Goal: Task Accomplishment & Management: Manage account settings

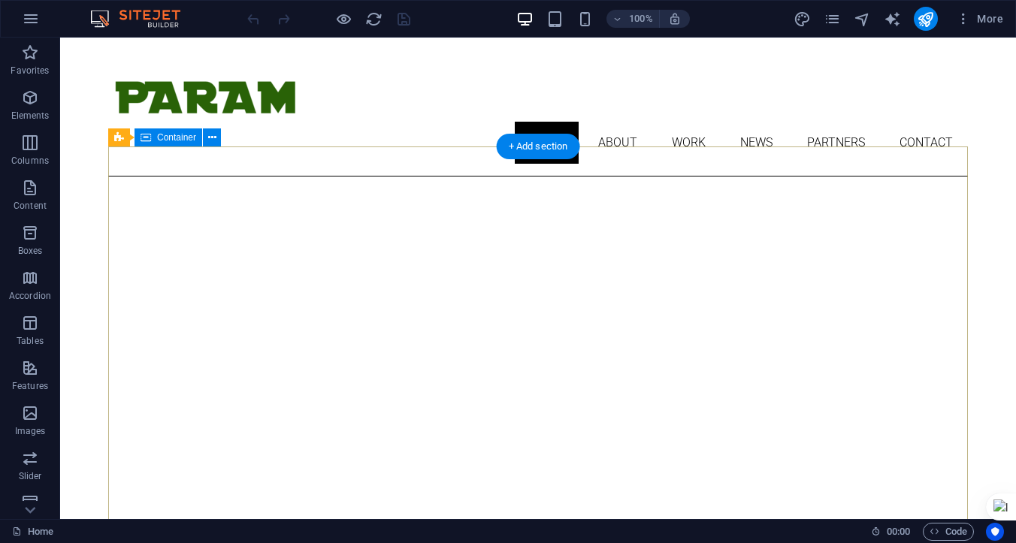
scroll to position [12, 0]
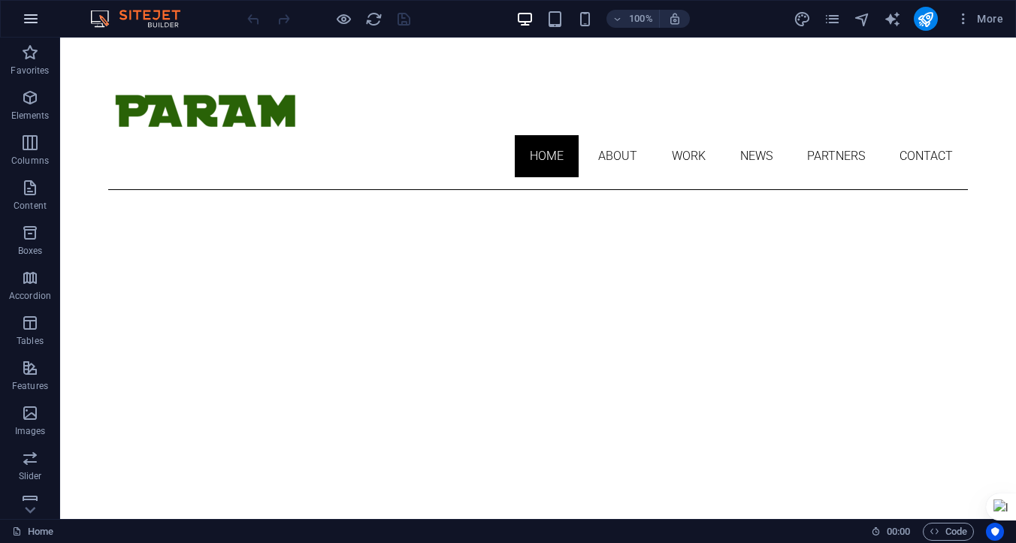
click at [29, 17] on icon "button" at bounding box center [31, 19] width 18 height 18
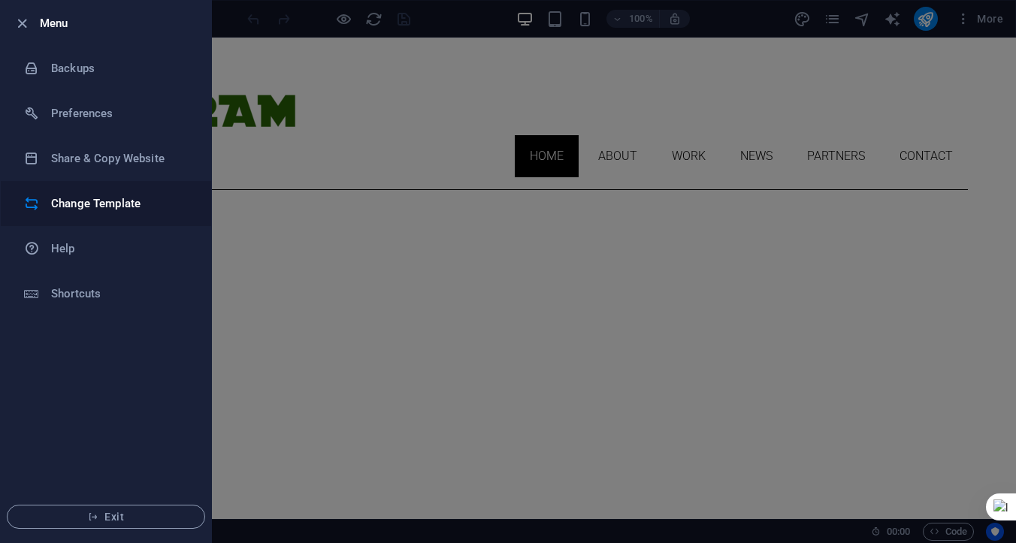
click at [81, 200] on h6 "Change Template" at bounding box center [120, 204] width 139 height 18
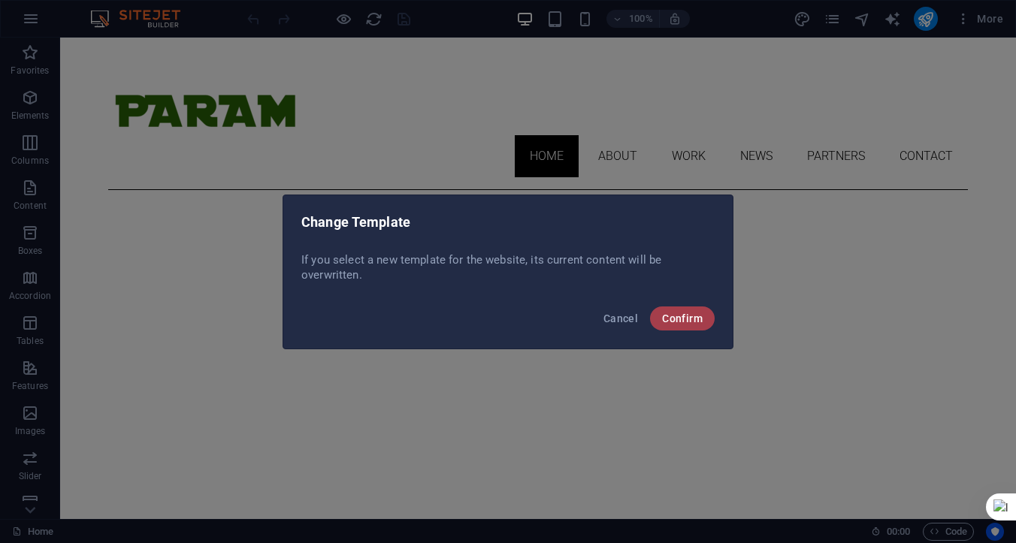
click at [675, 319] on span "Confirm" at bounding box center [682, 319] width 41 height 12
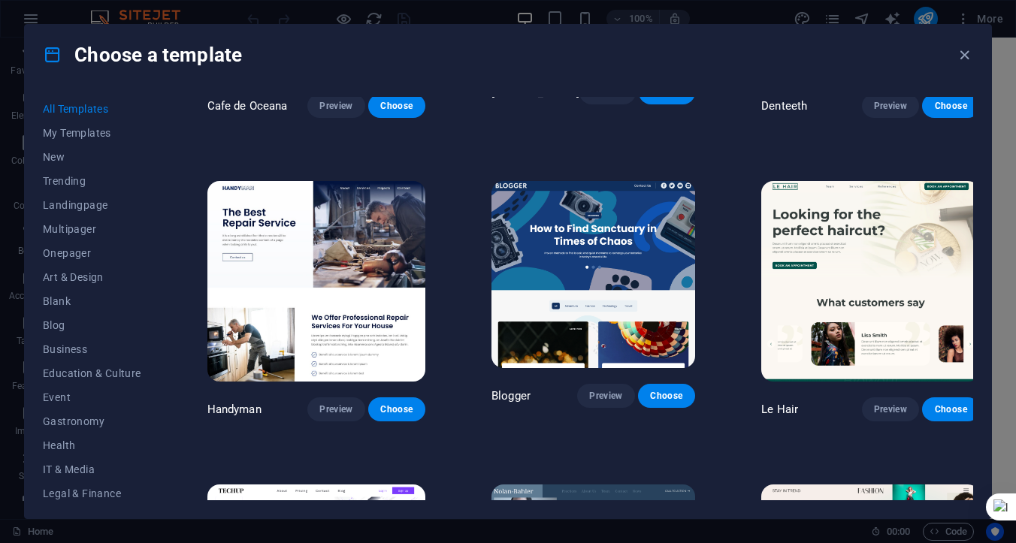
scroll to position [4196, 0]
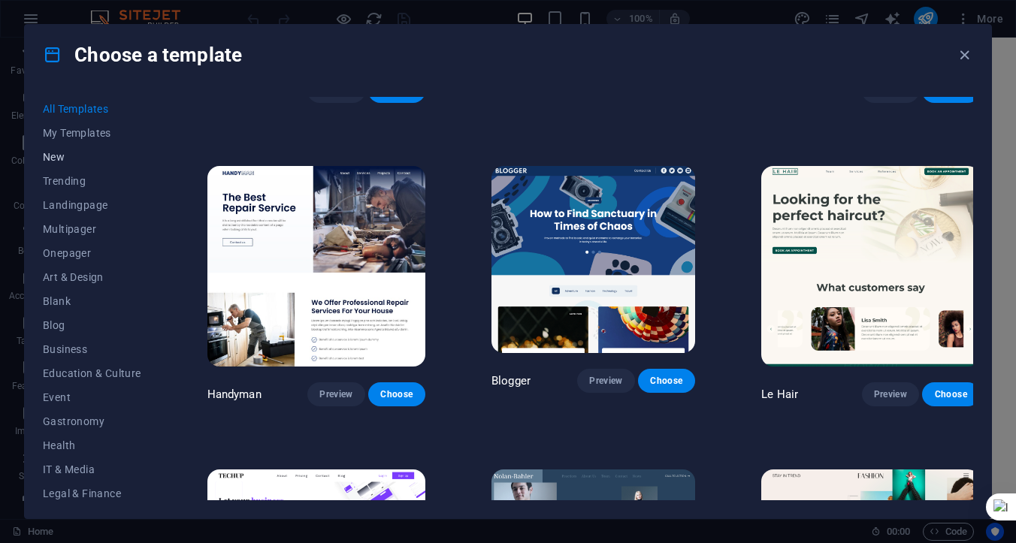
click at [59, 158] on span "New" at bounding box center [92, 157] width 98 height 12
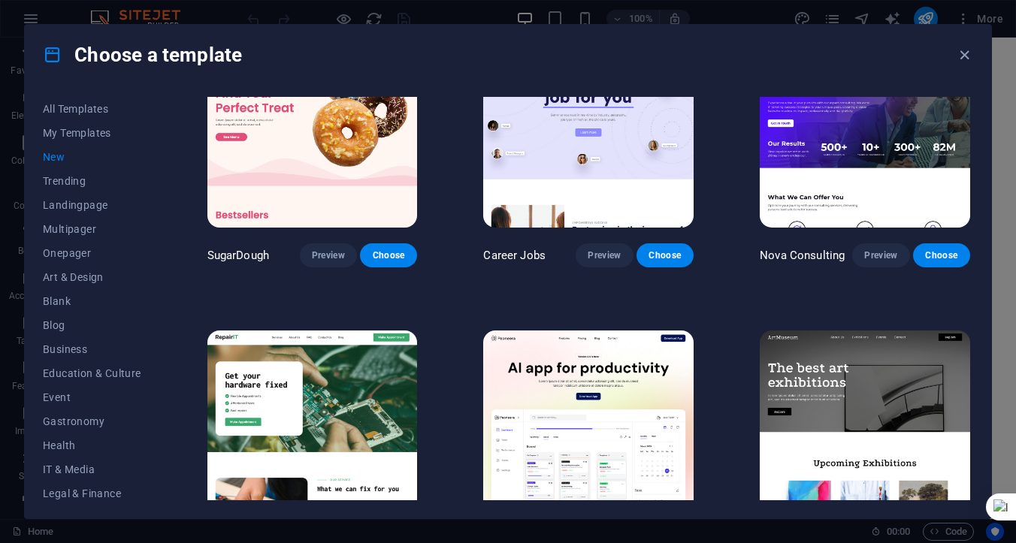
scroll to position [0, 0]
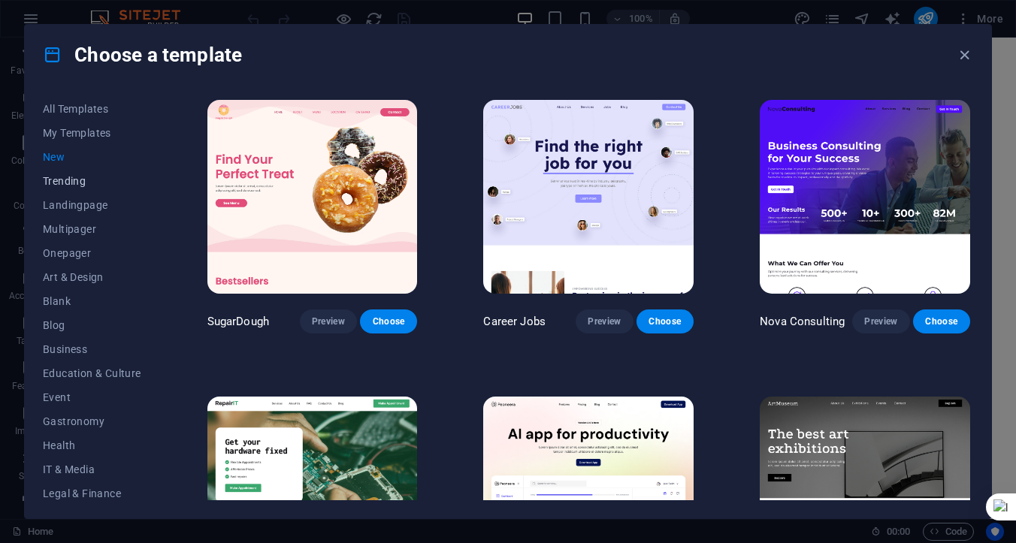
click at [62, 183] on span "Trending" at bounding box center [92, 181] width 98 height 12
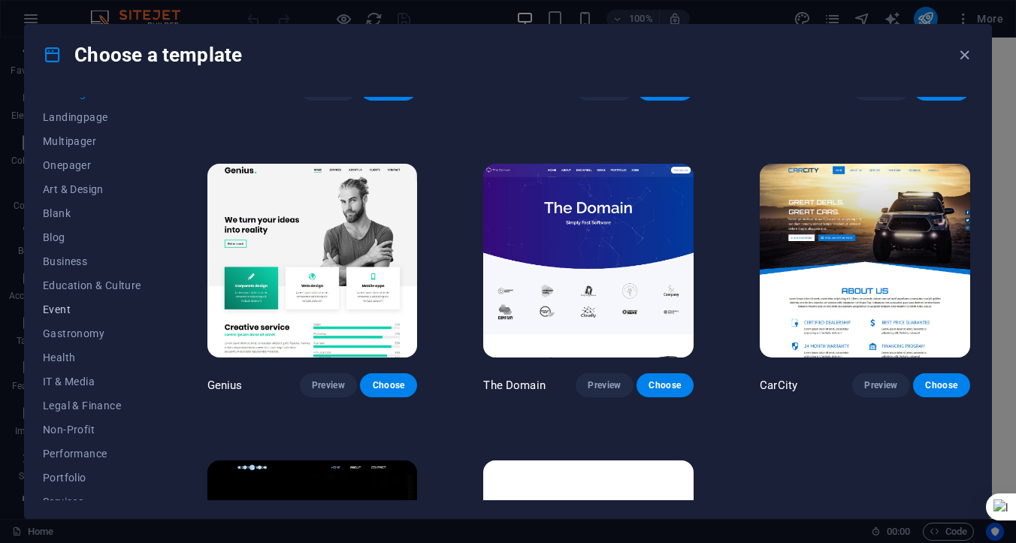
scroll to position [87, 0]
click at [51, 219] on span "Blank" at bounding box center [92, 214] width 98 height 12
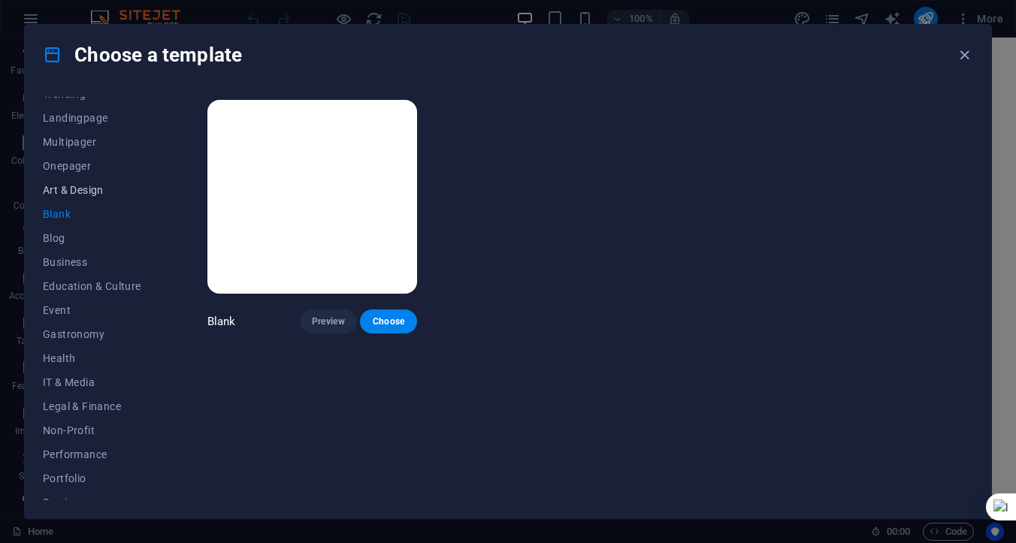
click at [65, 192] on span "Art & Design" at bounding box center [92, 190] width 98 height 12
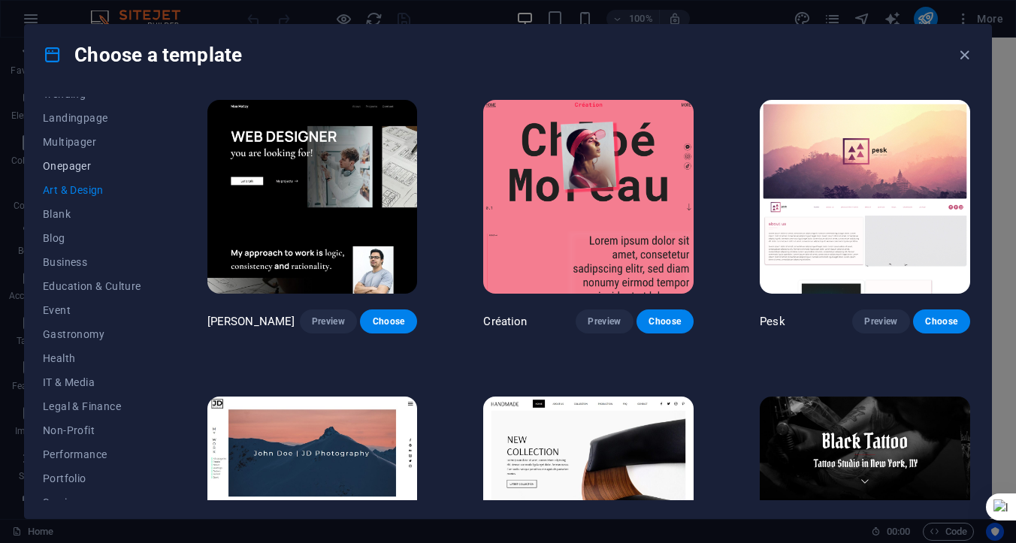
click at [66, 168] on span "Onepager" at bounding box center [92, 166] width 98 height 12
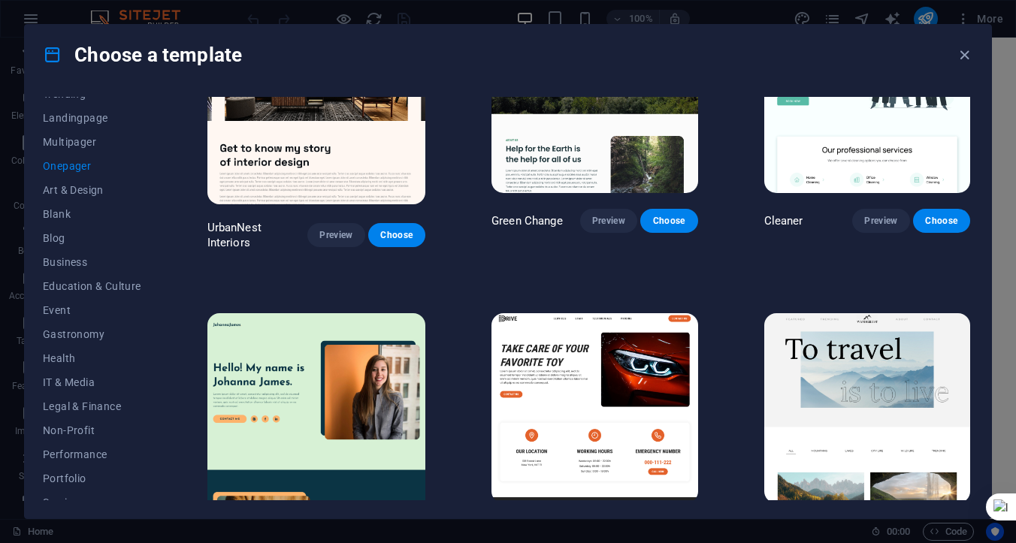
scroll to position [734, 0]
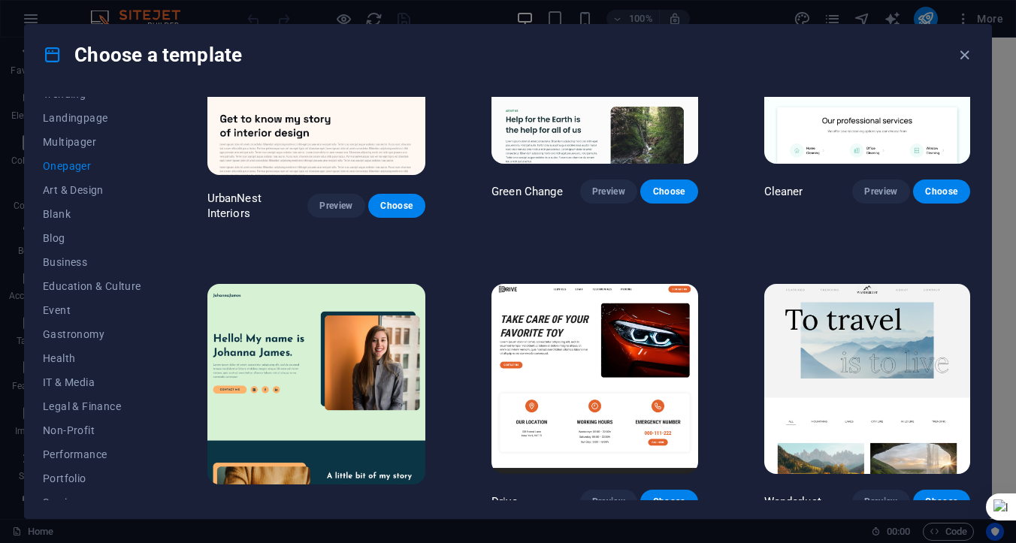
click at [384, 506] on span "Choose" at bounding box center [396, 512] width 33 height 12
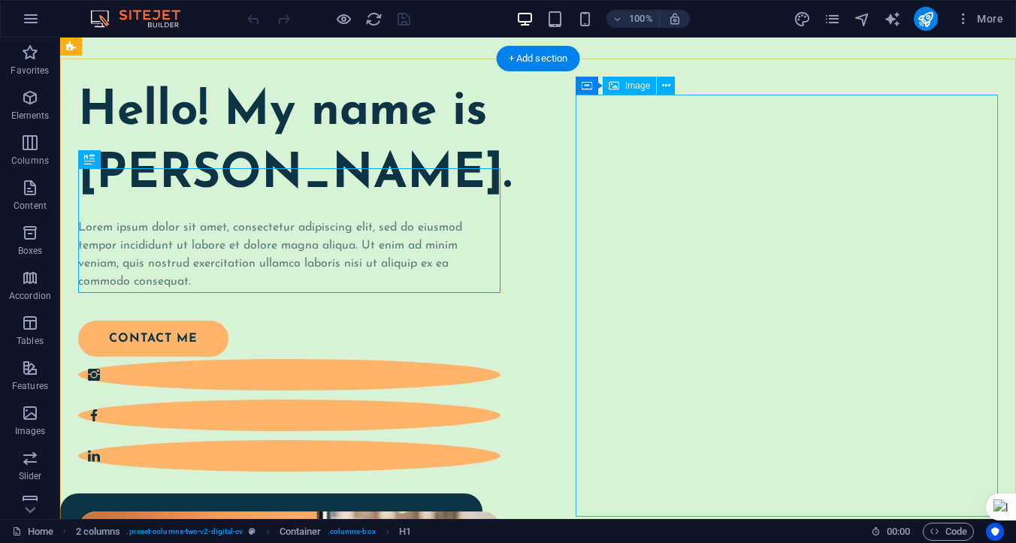
scroll to position [87, 0]
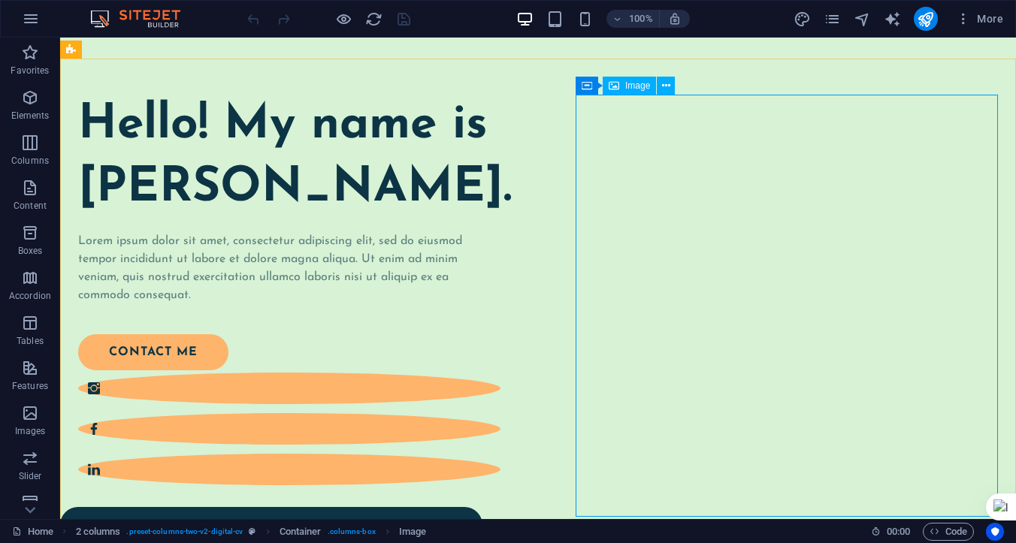
click at [628, 86] on span "Image" at bounding box center [637, 85] width 25 height 9
click at [666, 87] on icon at bounding box center [666, 86] width 8 height 16
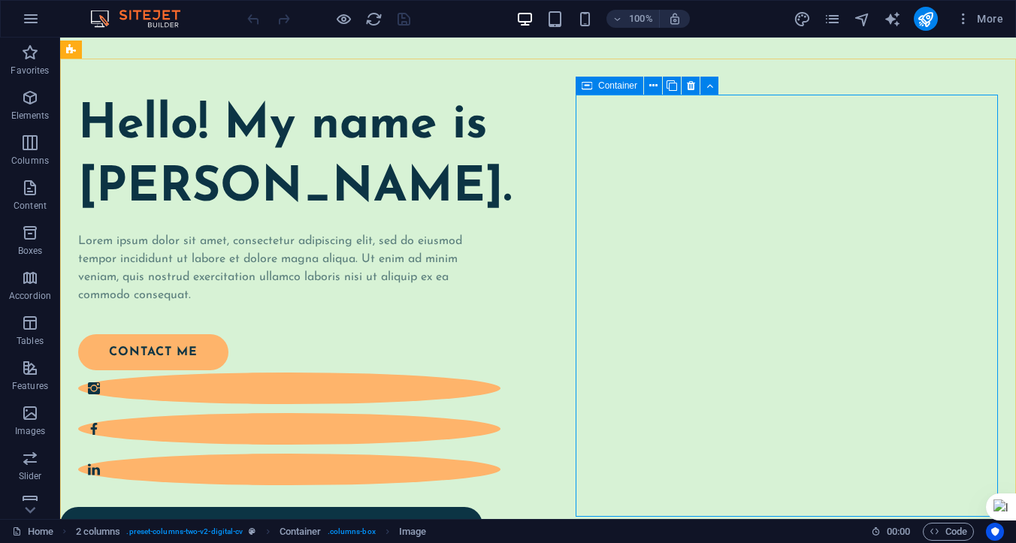
click at [616, 88] on span "Container" at bounding box center [617, 85] width 39 height 9
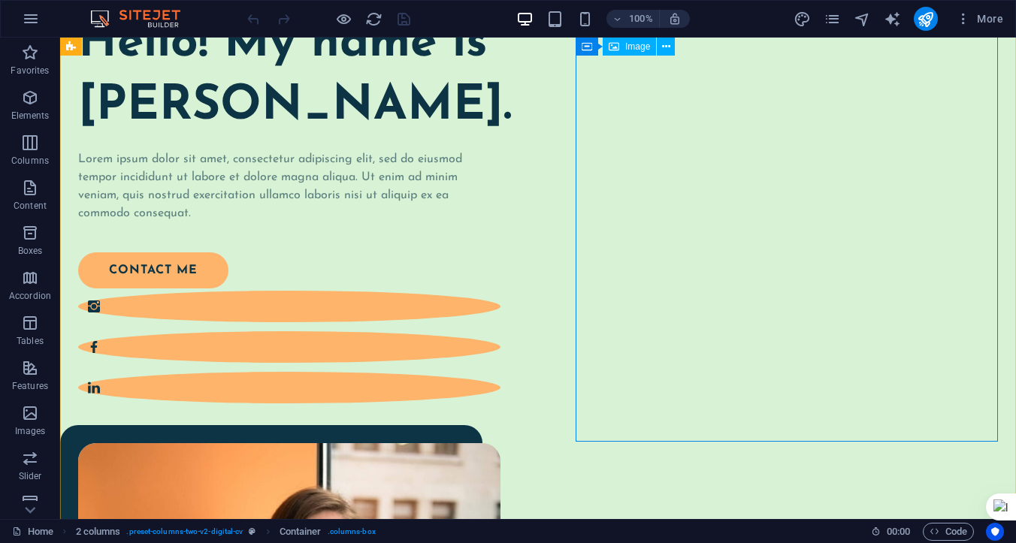
scroll to position [159, 0]
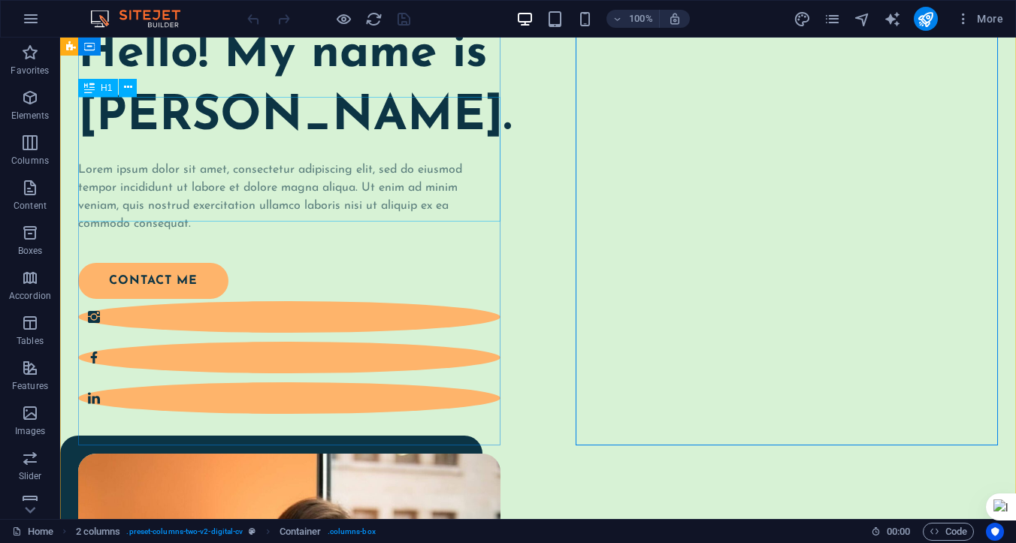
click at [340, 131] on div "Hello! My name is Johanna James." at bounding box center [289, 85] width 422 height 125
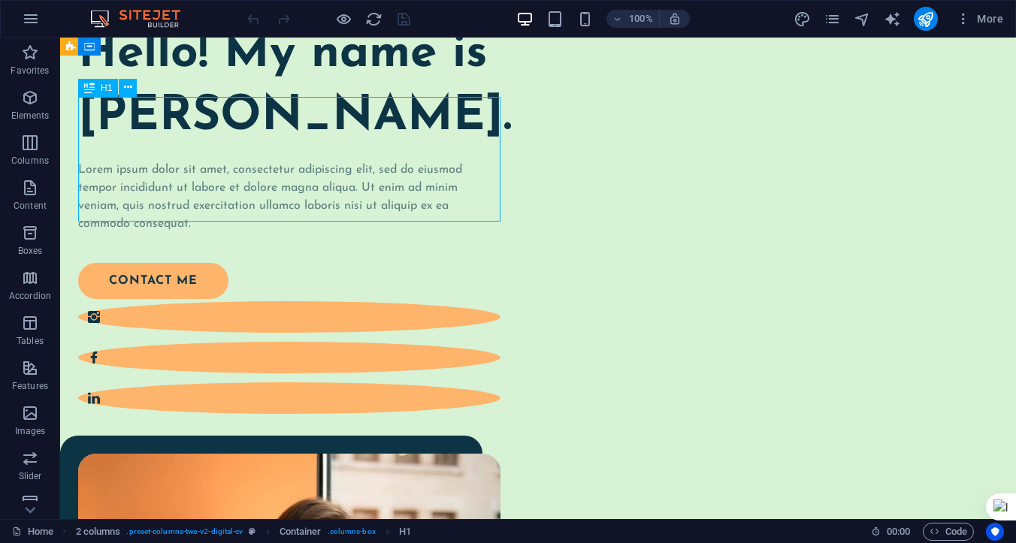
click at [328, 137] on div "Hello! My name is Johanna James." at bounding box center [289, 85] width 422 height 125
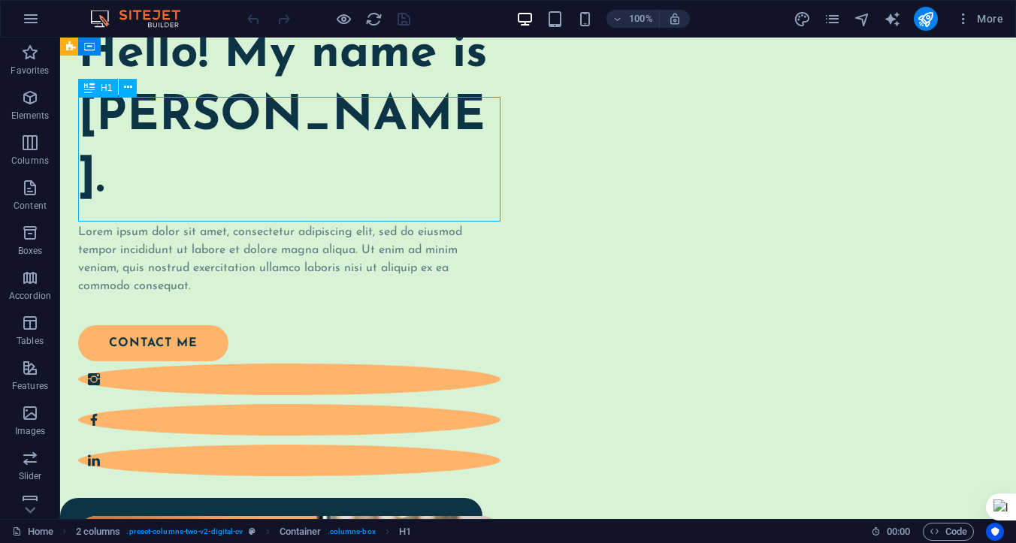
scroll to position [85, 0]
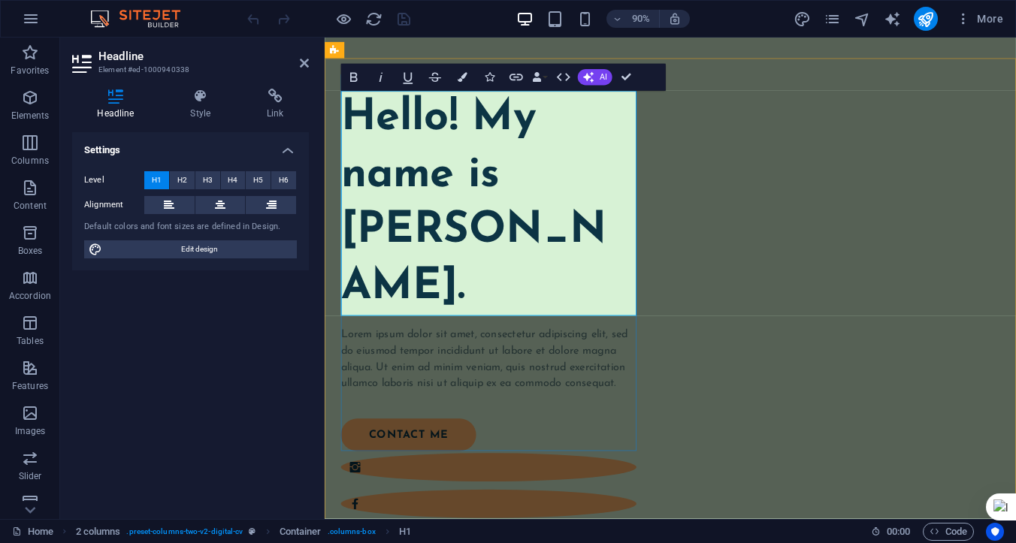
click at [413, 185] on h1 "Hello! My name is Johanna James." at bounding box center [507, 222] width 328 height 250
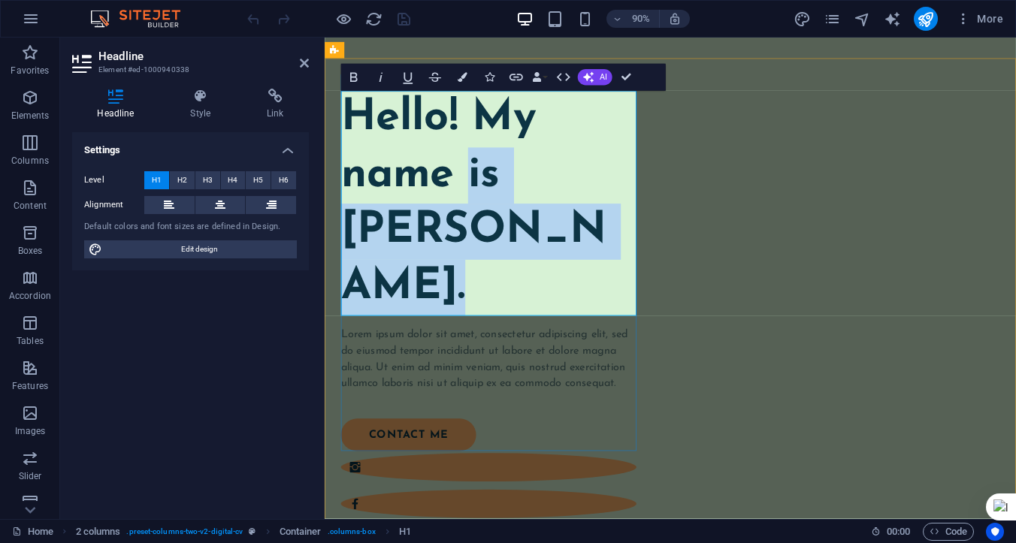
drag, startPoint x: 485, startPoint y: 185, endPoint x: 562, endPoint y: 295, distance: 134.9
click at [562, 295] on h1 "Hello! My name is Johanna James." at bounding box center [507, 222] width 328 height 250
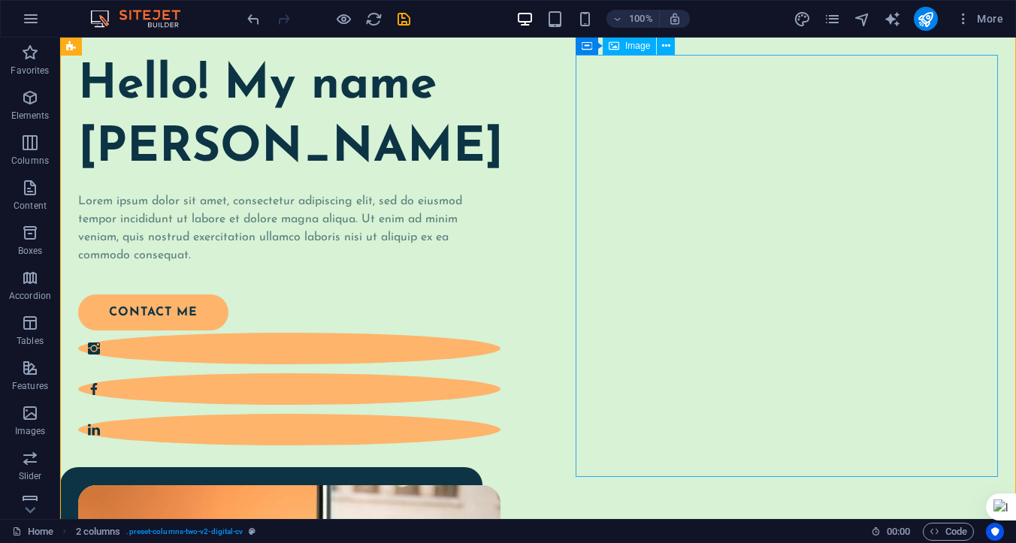
click at [632, 48] on span "Image" at bounding box center [637, 45] width 25 height 9
click at [666, 50] on icon at bounding box center [666, 46] width 8 height 16
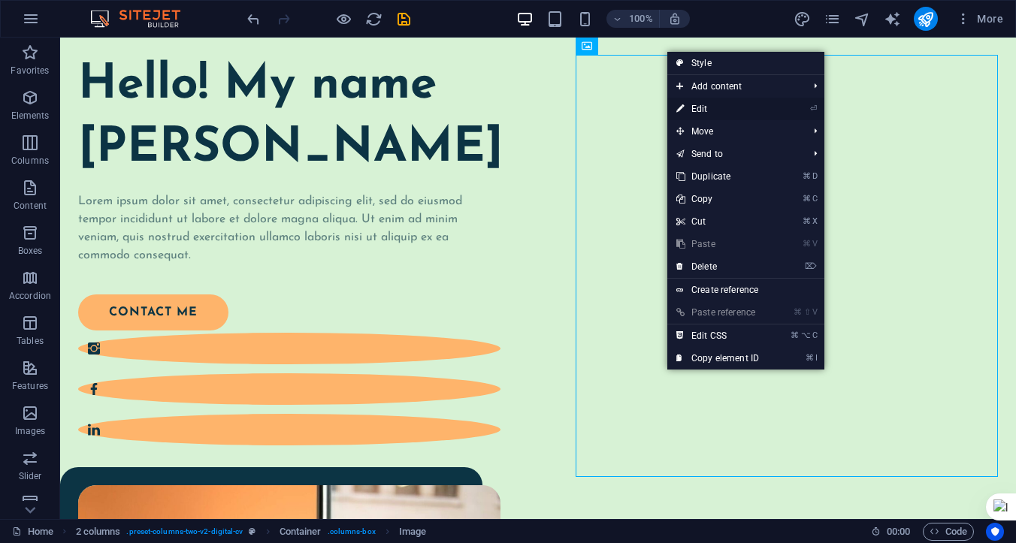
click at [706, 107] on link "⏎ Edit" at bounding box center [717, 109] width 101 height 23
select select "%"
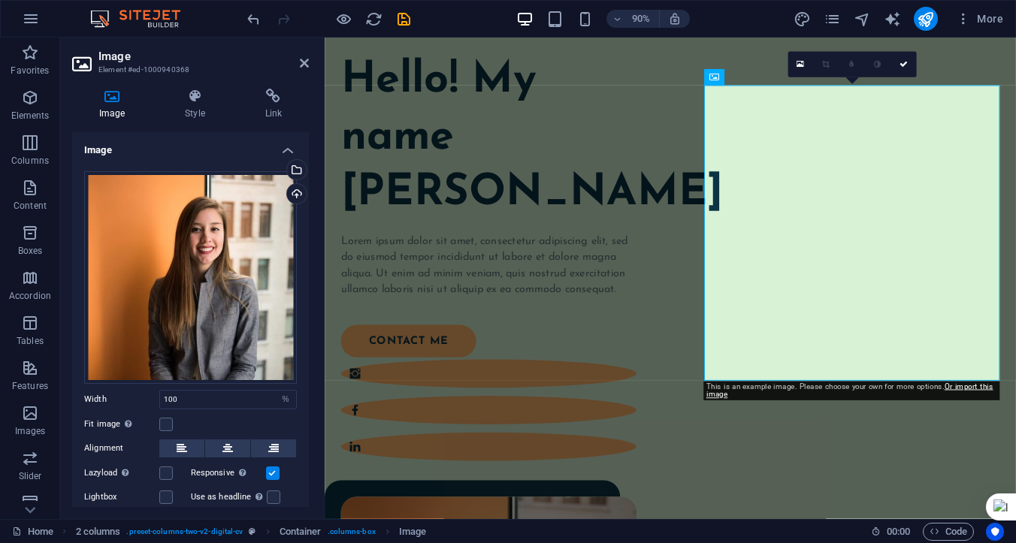
click at [118, 118] on h4 "Image" at bounding box center [115, 105] width 86 height 32
click at [294, 167] on div "Select files from the file manager, stock photos, or upload file(s)" at bounding box center [295, 171] width 23 height 23
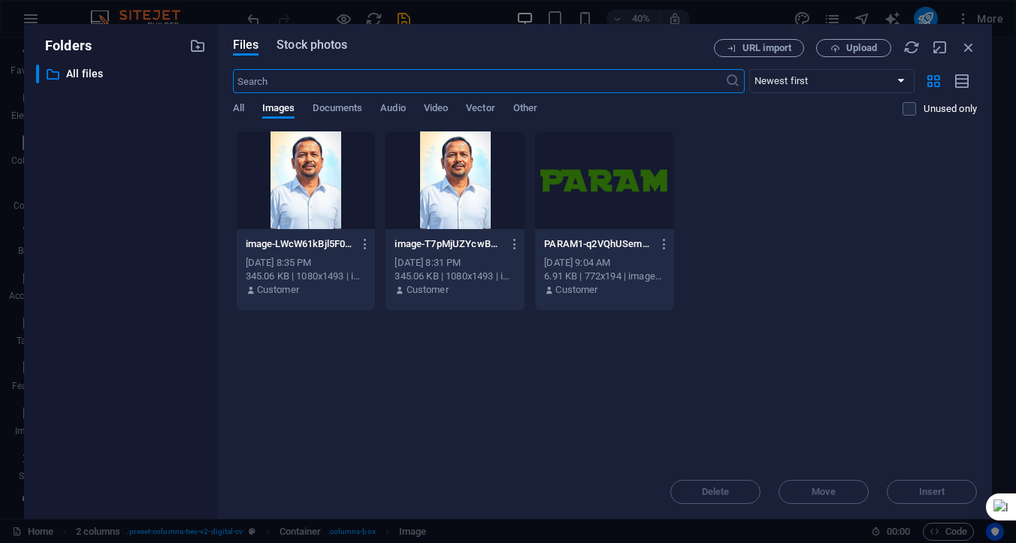
click at [312, 48] on span "Stock photos" at bounding box center [312, 45] width 71 height 18
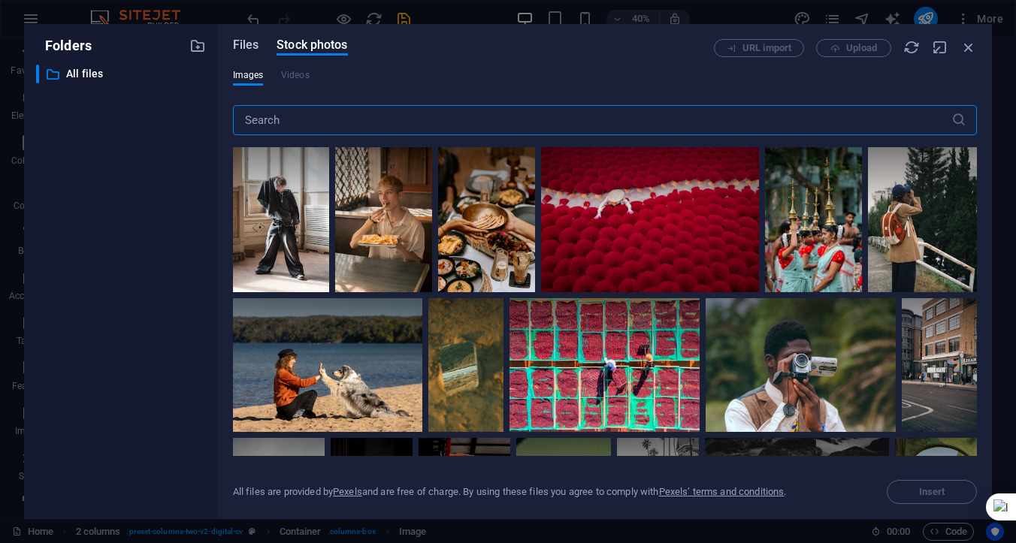
click at [244, 45] on span "Files" at bounding box center [246, 45] width 26 height 18
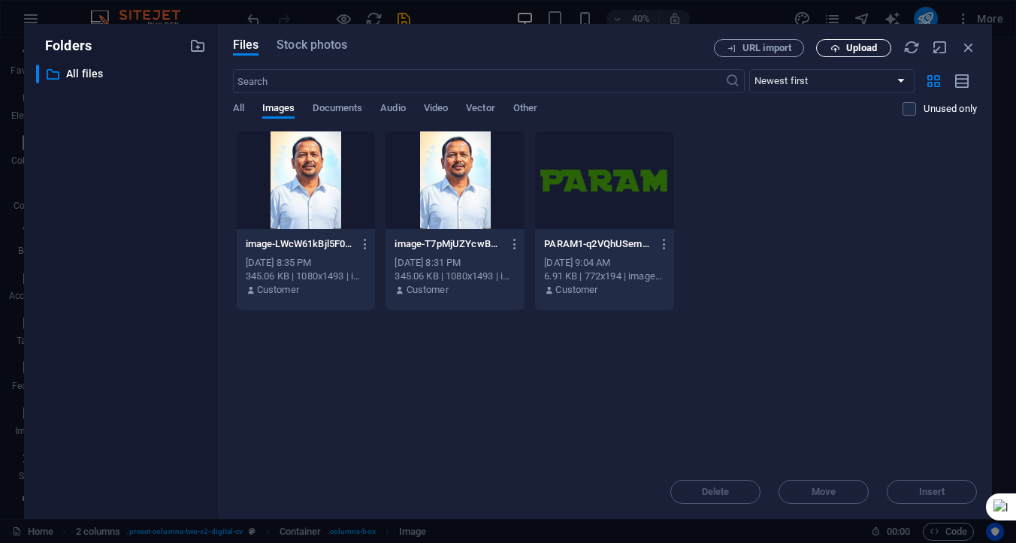
click at [839, 47] on span "Upload" at bounding box center [854, 49] width 62 height 10
click at [838, 47] on icon "button" at bounding box center [835, 49] width 10 height 10
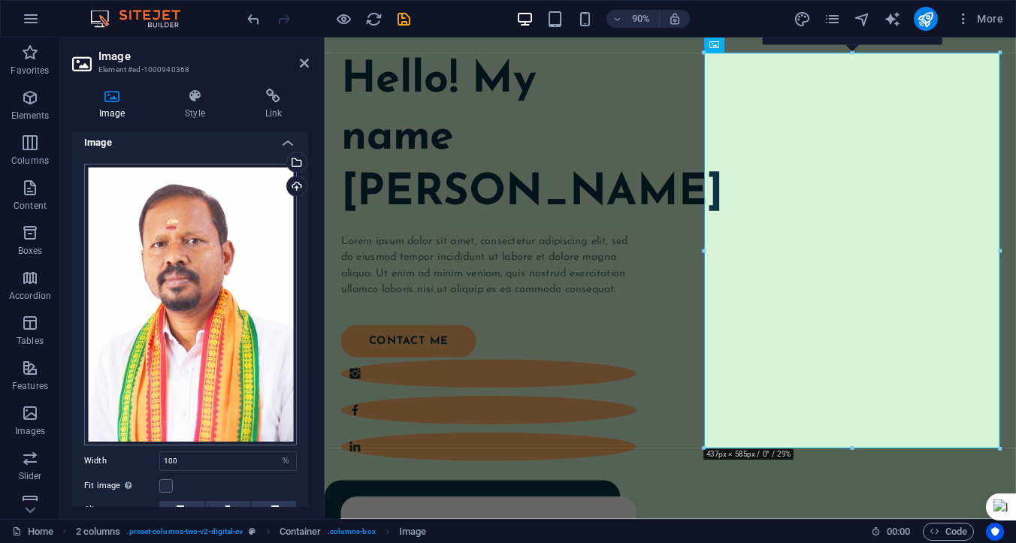
scroll to position [0, 0]
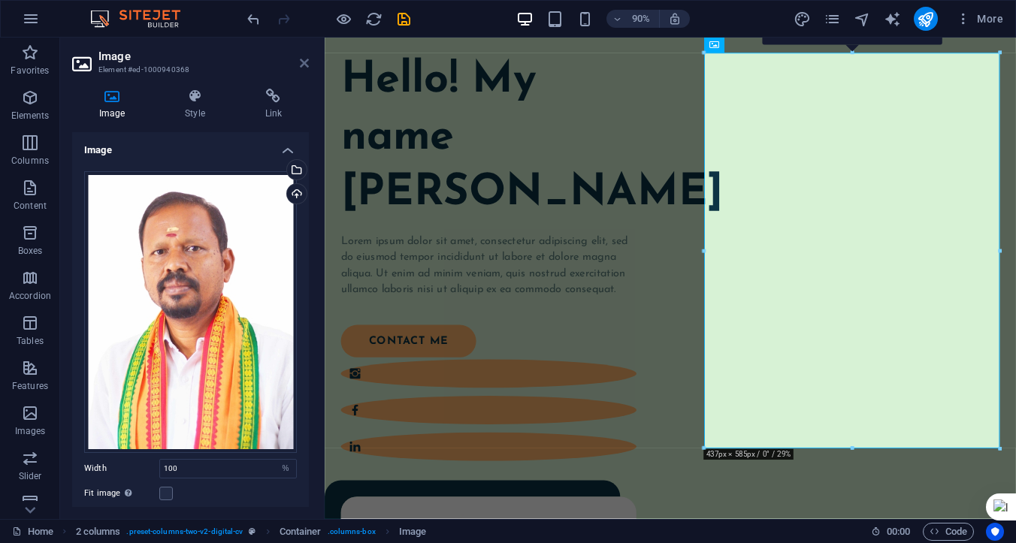
click at [305, 63] on icon at bounding box center [304, 63] width 9 height 12
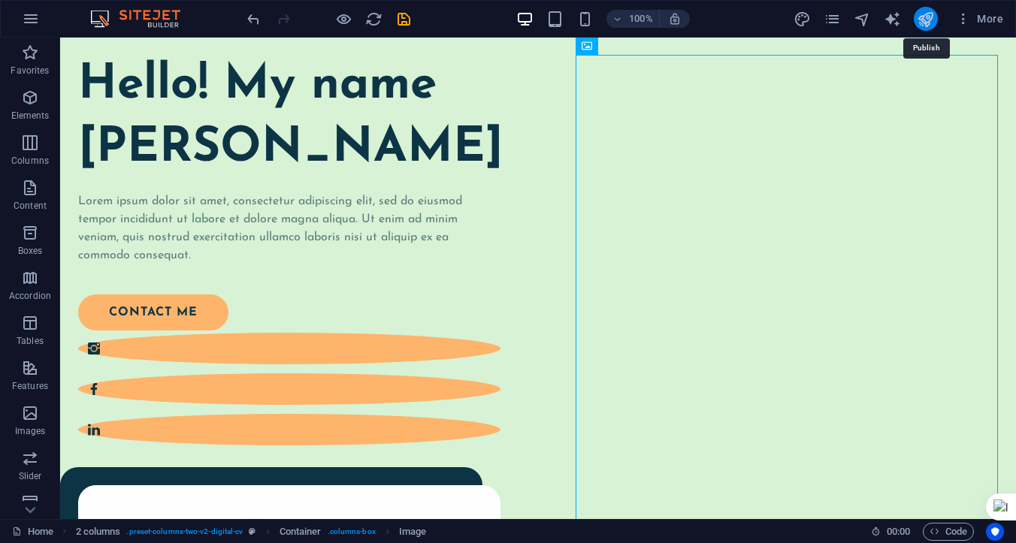
click at [928, 21] on icon "publish" at bounding box center [925, 19] width 17 height 17
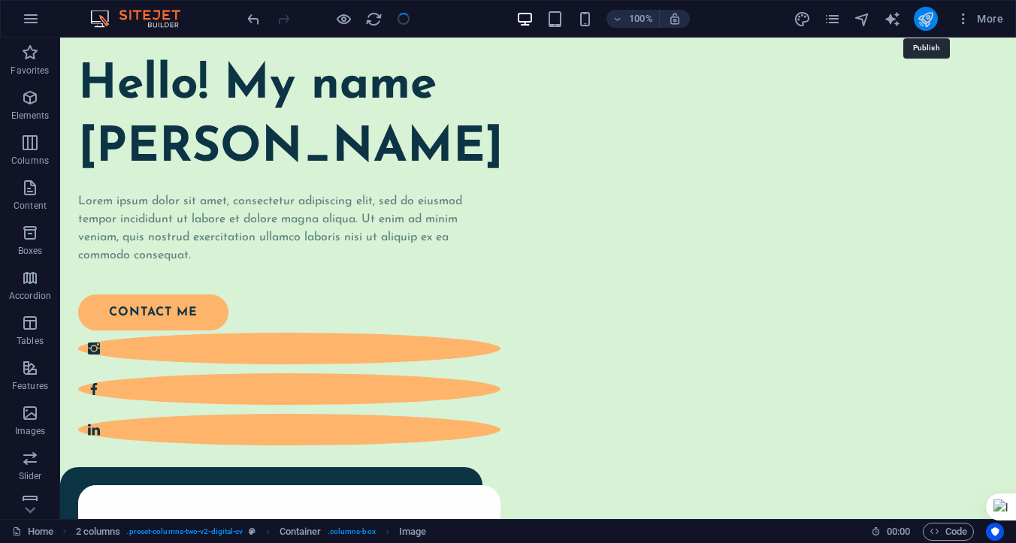
checkbox input "false"
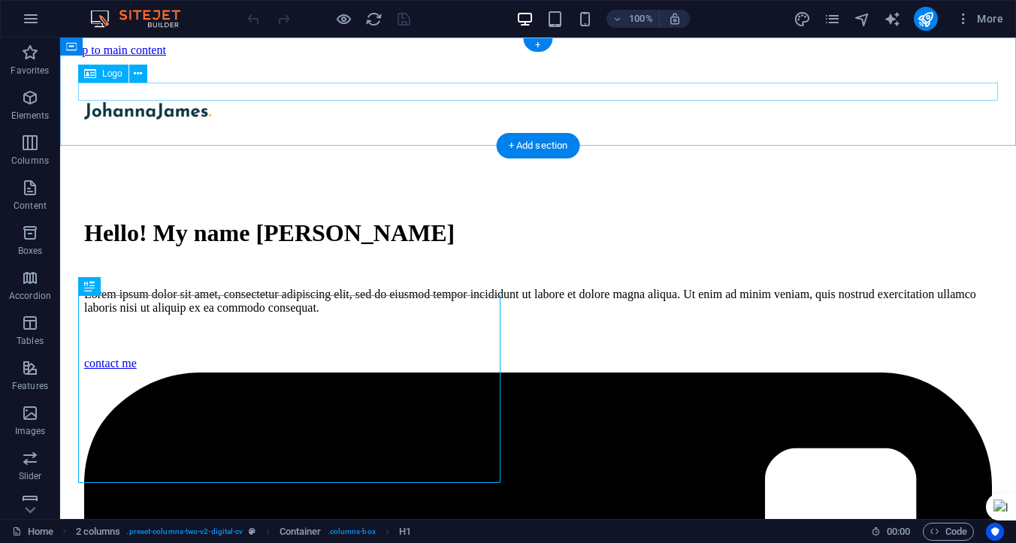
click at [123, 102] on div at bounding box center [538, 112] width 908 height 20
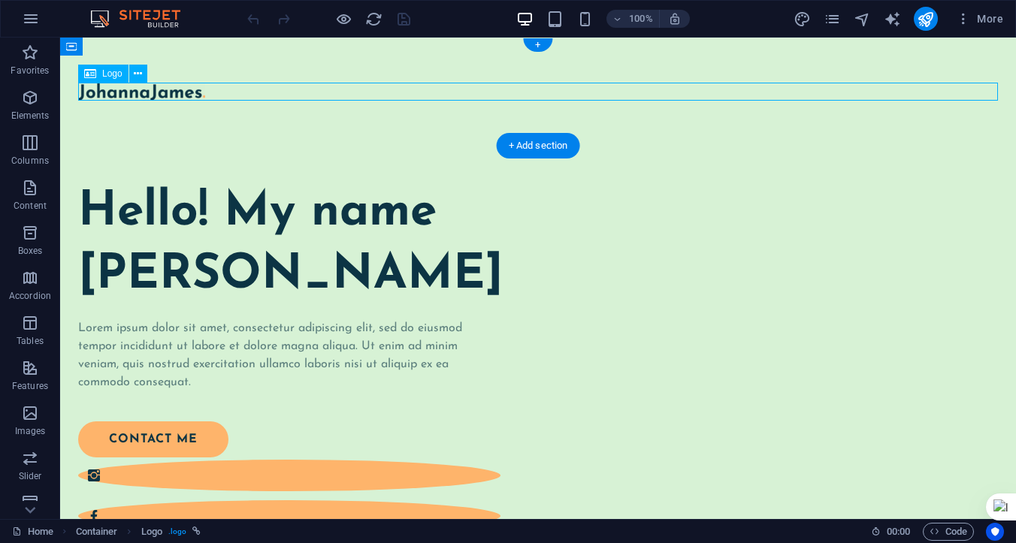
click at [139, 95] on div at bounding box center [538, 92] width 920 height 18
select select "px"
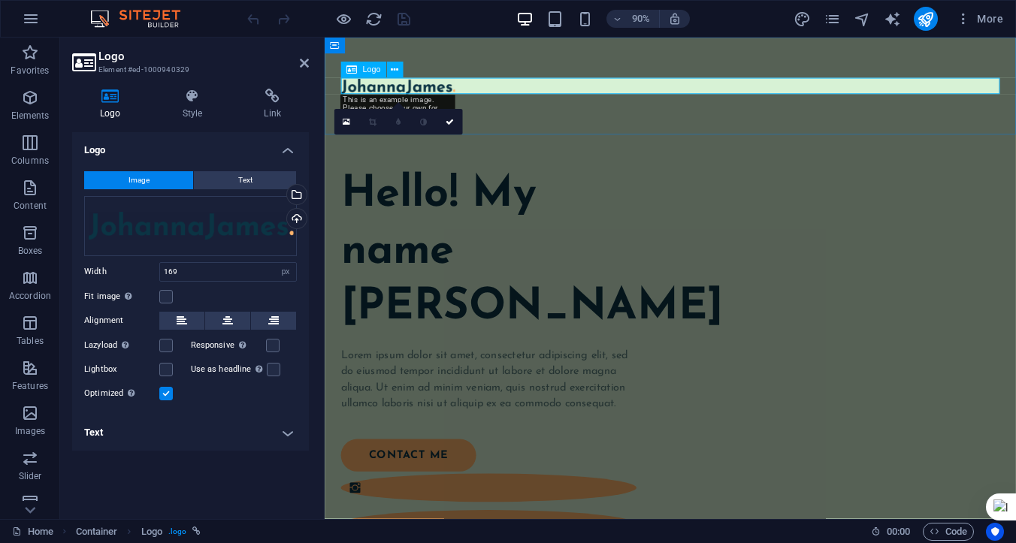
click at [472, 92] on div at bounding box center [709, 92] width 732 height 18
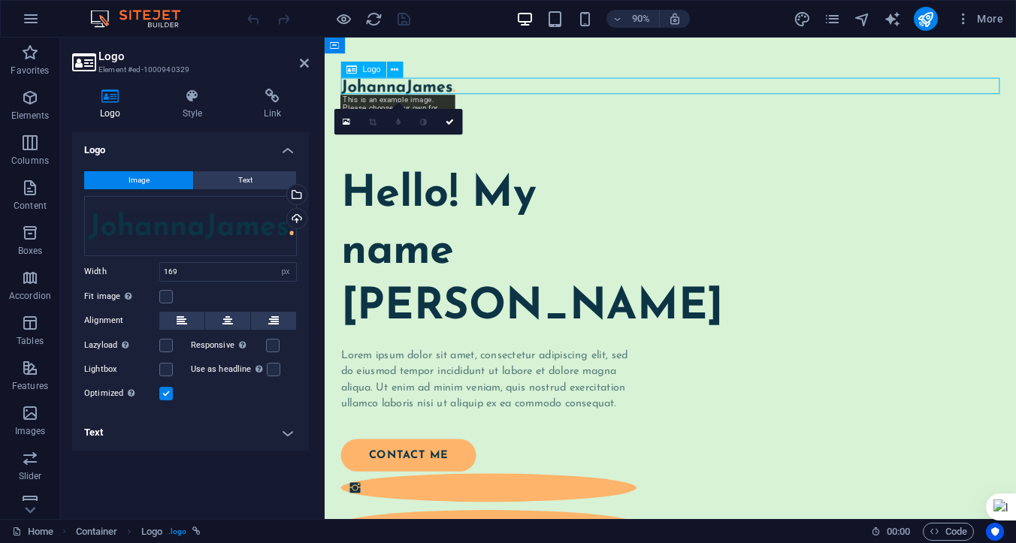
drag, startPoint x: 477, startPoint y: 92, endPoint x: 419, endPoint y: 93, distance: 58.6
click at [419, 93] on div at bounding box center [709, 92] width 732 height 18
click at [559, 86] on div at bounding box center [709, 92] width 732 height 18
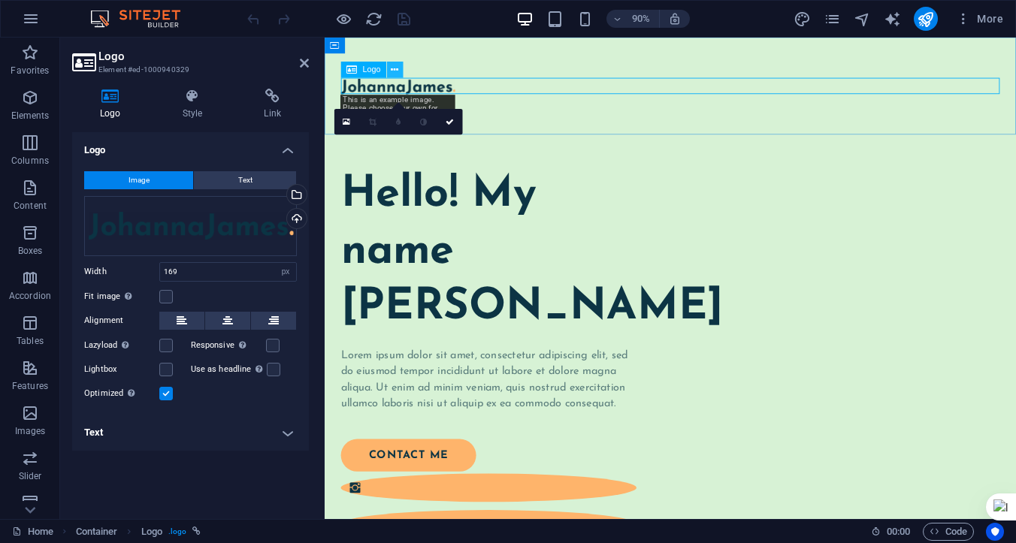
click at [393, 73] on icon at bounding box center [395, 70] width 8 height 14
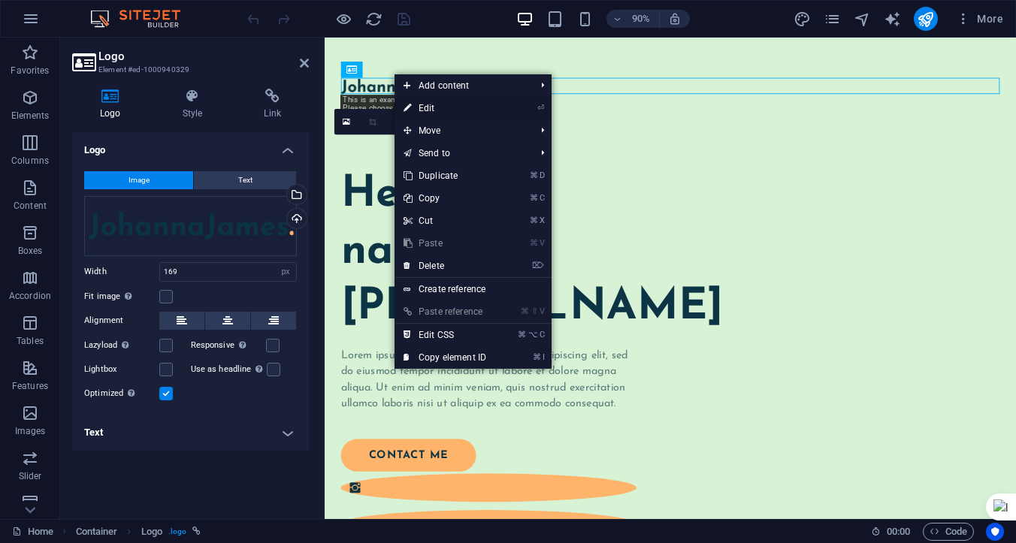
click at [428, 105] on link "⏎ Edit" at bounding box center [444, 108] width 101 height 23
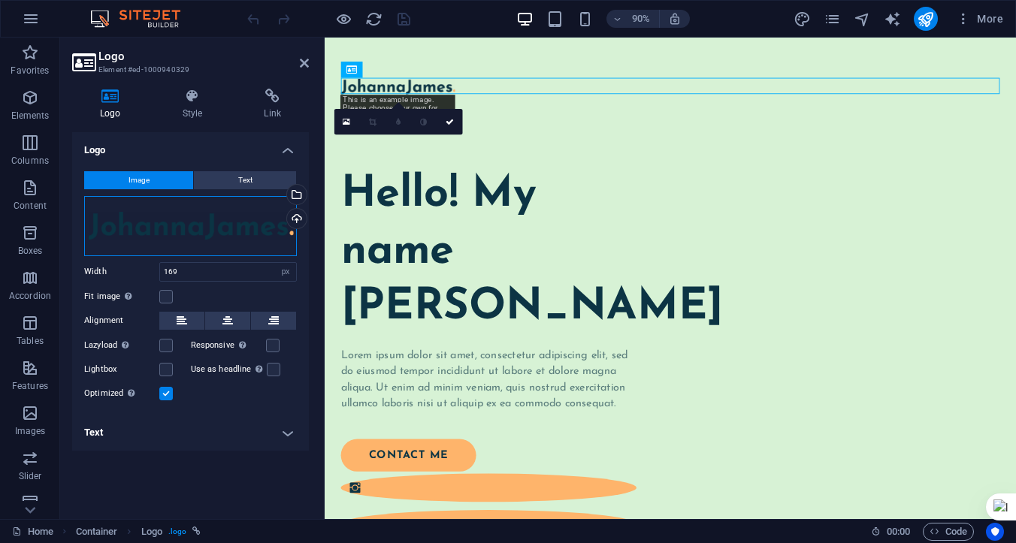
click at [230, 237] on div "Drag files here, click to choose files or select files from Files or our free s…" at bounding box center [190, 226] width 213 height 60
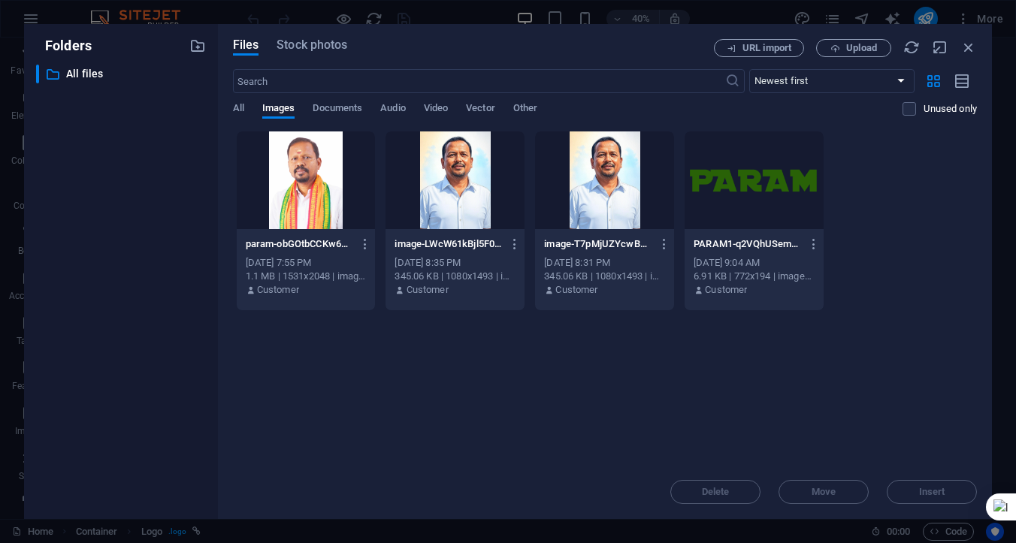
click at [742, 195] on div at bounding box center [753, 180] width 139 height 98
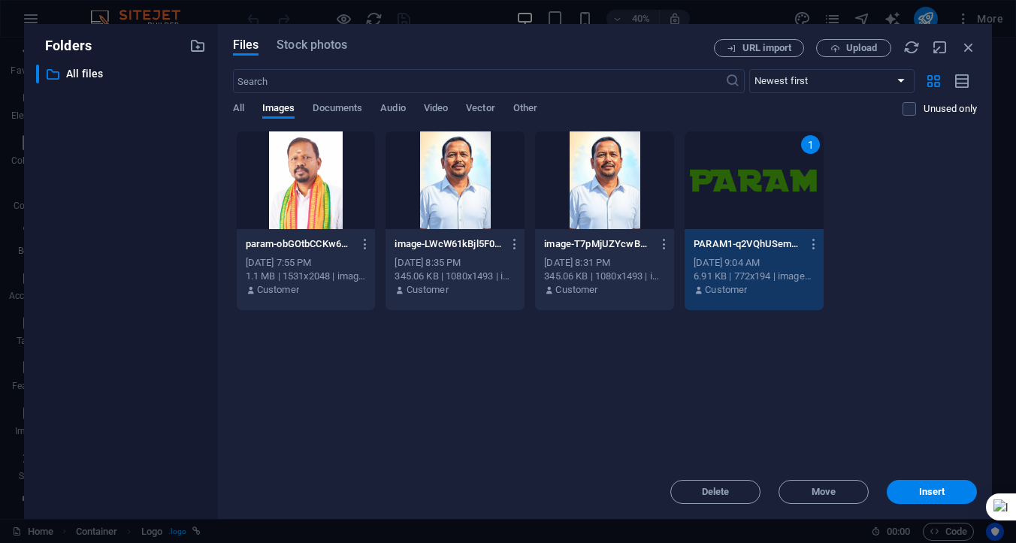
click at [742, 195] on div "1" at bounding box center [753, 180] width 139 height 98
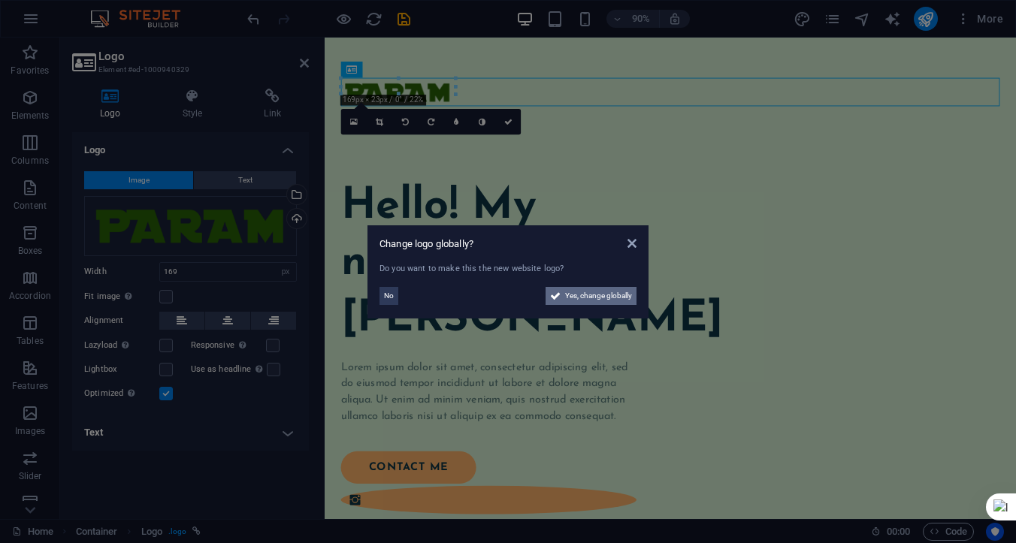
click at [591, 296] on span "Yes, change globally" at bounding box center [598, 296] width 67 height 18
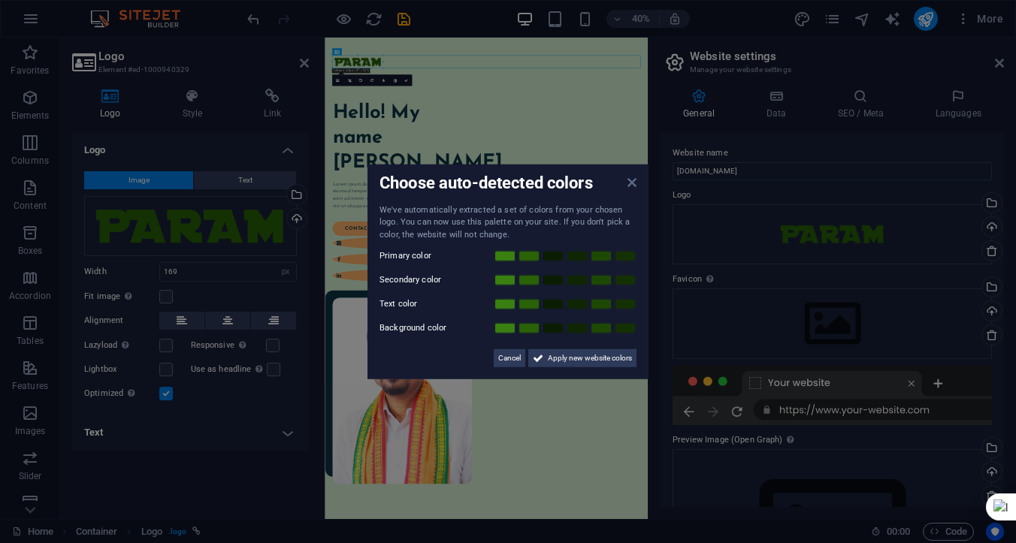
click at [633, 180] on icon at bounding box center [631, 182] width 9 height 12
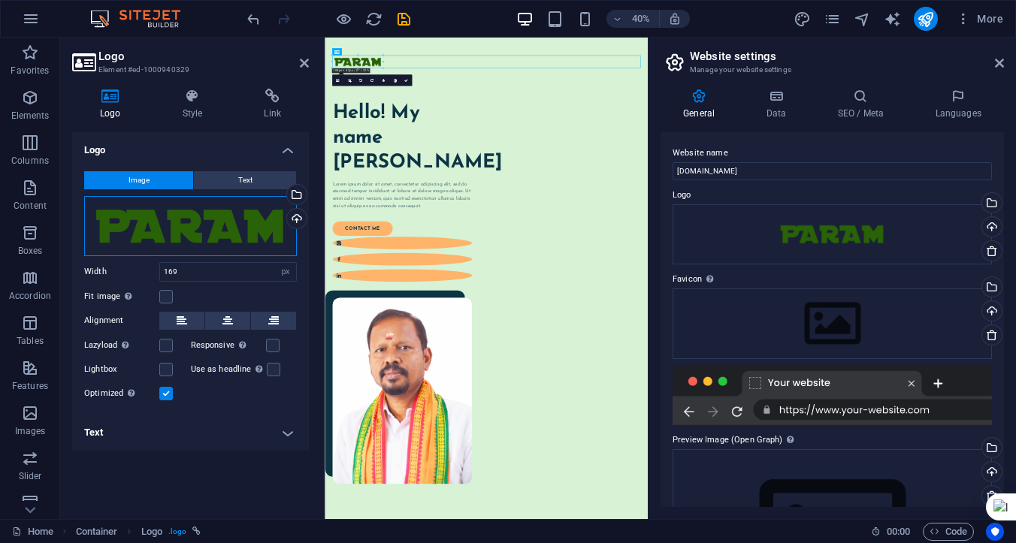
click at [252, 235] on div "Drag files here, click to choose files or select files from Files or our free s…" at bounding box center [190, 226] width 213 height 60
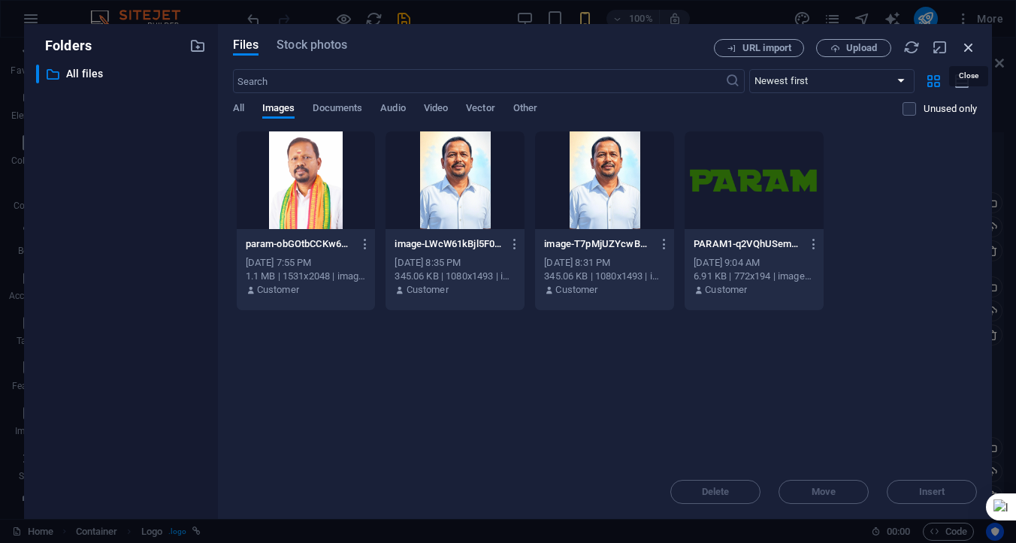
click at [969, 44] on icon "button" at bounding box center [968, 47] width 17 height 17
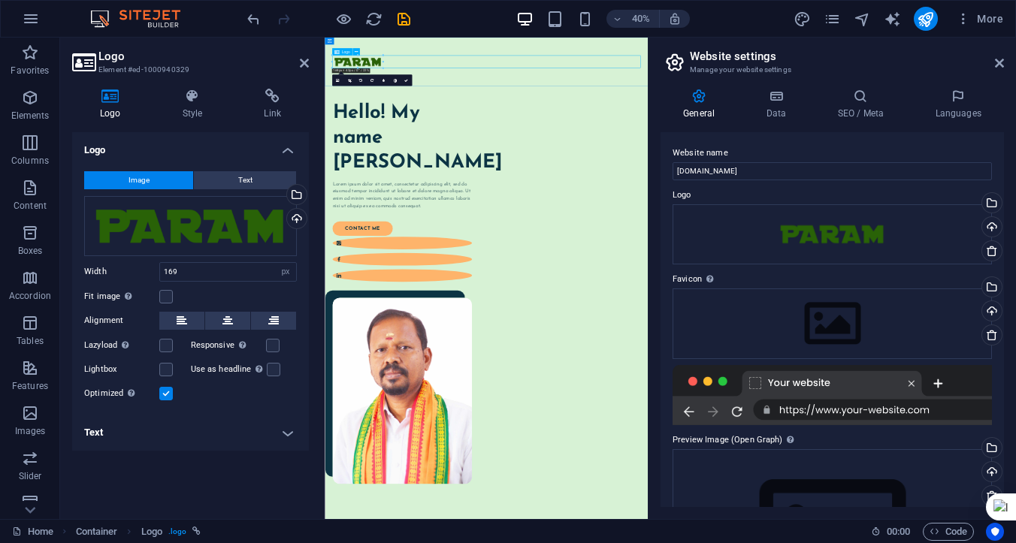
click at [454, 100] on div at bounding box center [729, 99] width 772 height 32
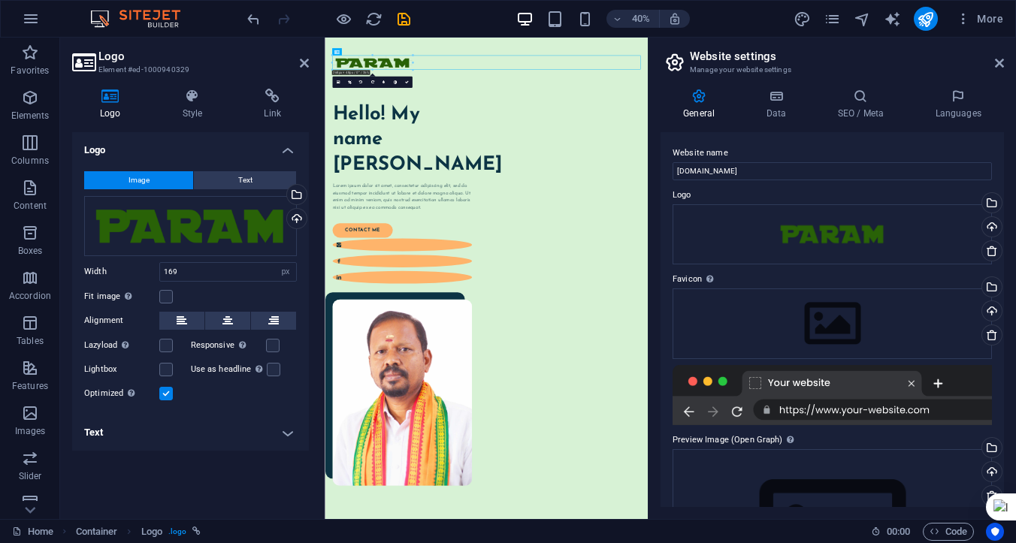
drag, startPoint x: 382, startPoint y: 63, endPoint x: 456, endPoint y: 67, distance: 74.5
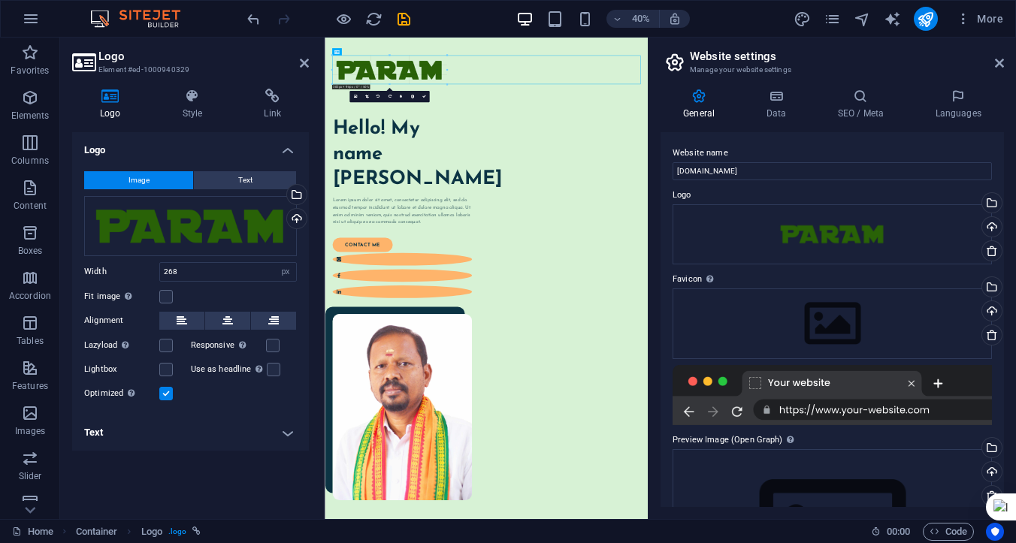
drag, startPoint x: 412, startPoint y: 77, endPoint x: 471, endPoint y: 101, distance: 64.0
type input "382"
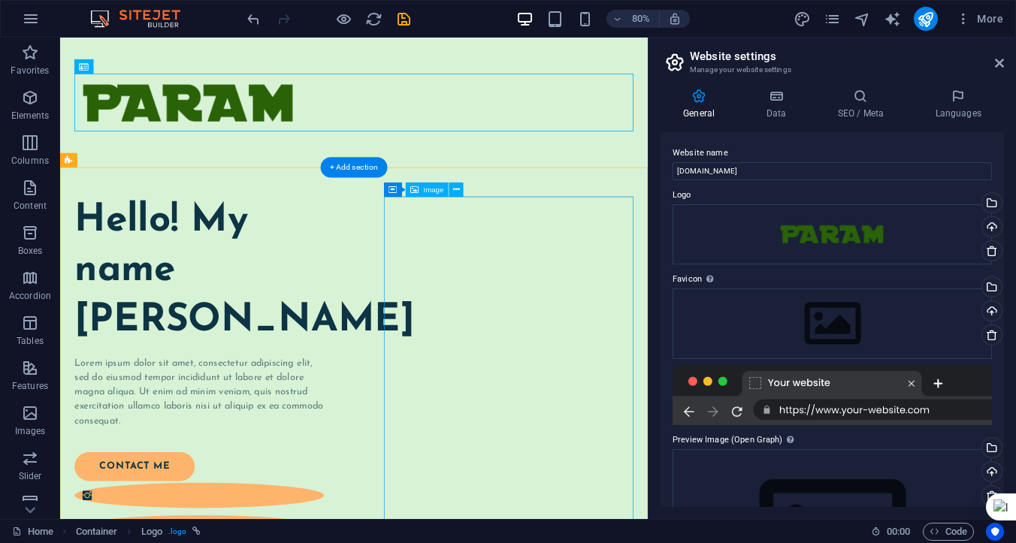
scroll to position [124, 0]
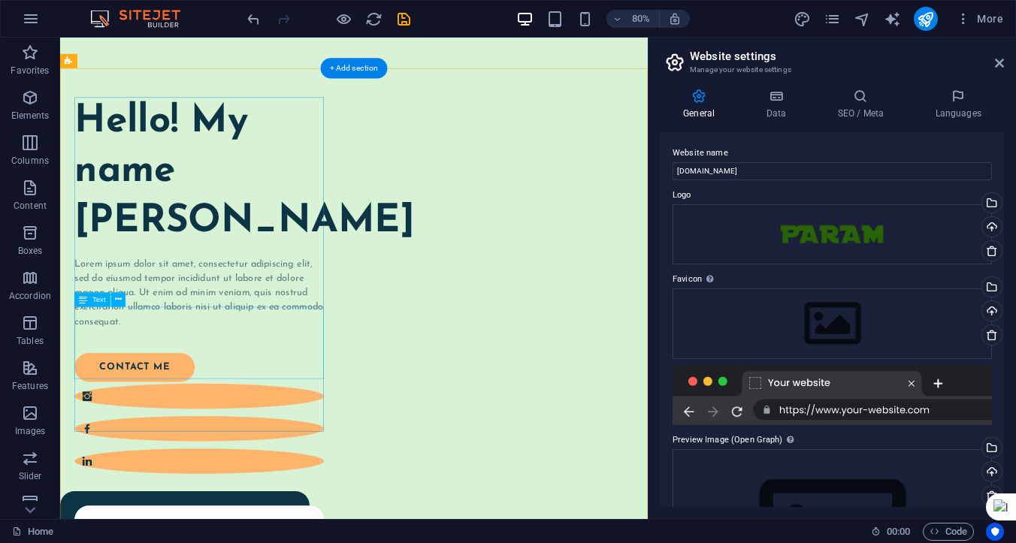
click at [169, 402] on div "Lorem ipsum dolor sit amet, consectetur adipiscing elit, sed do eiusmod tempor …" at bounding box center [234, 357] width 312 height 90
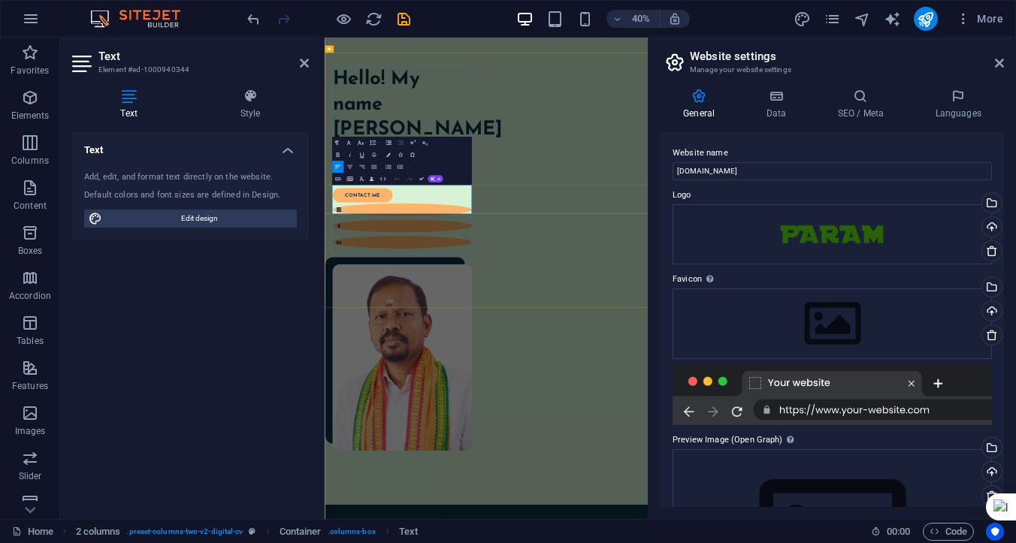
click at [472, 384] on p "Lorem ipsum dolor sit amet, consectetur adipiscing elit, sed do eiusmod tempor …" at bounding box center [517, 348] width 349 height 72
drag, startPoint x: 558, startPoint y: 455, endPoint x: 415, endPoint y: 422, distance: 146.4
click at [415, 384] on p "Lorem ipsum dolor sit amet, consectetur adipiscing elit, sed do eiusmod tempor …" at bounding box center [517, 348] width 349 height 72
click at [304, 65] on icon at bounding box center [304, 63] width 9 height 12
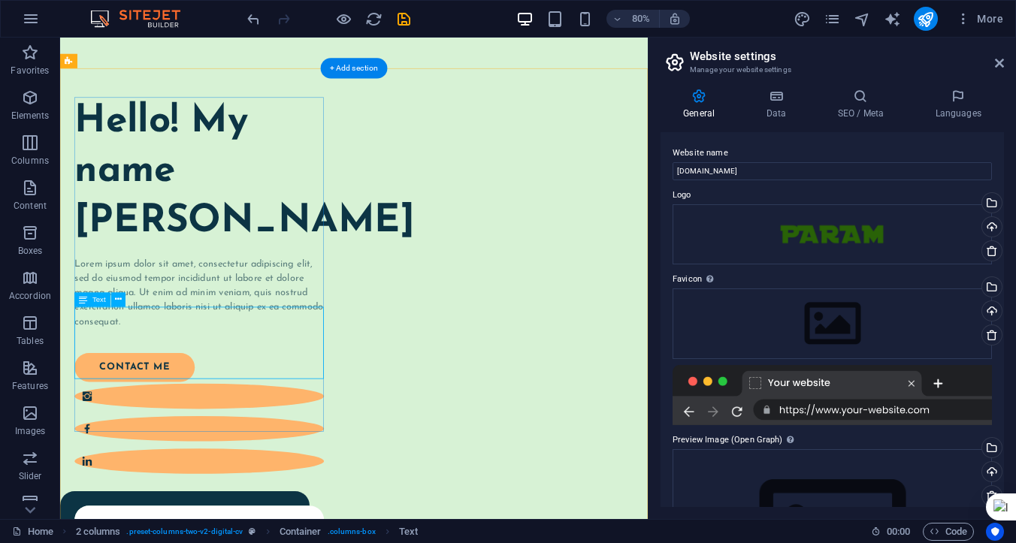
click at [202, 402] on div "Lorem ipsum dolor sit amet, consectetur adipiscing elit, sed do eiusmod tempor …" at bounding box center [234, 357] width 312 height 90
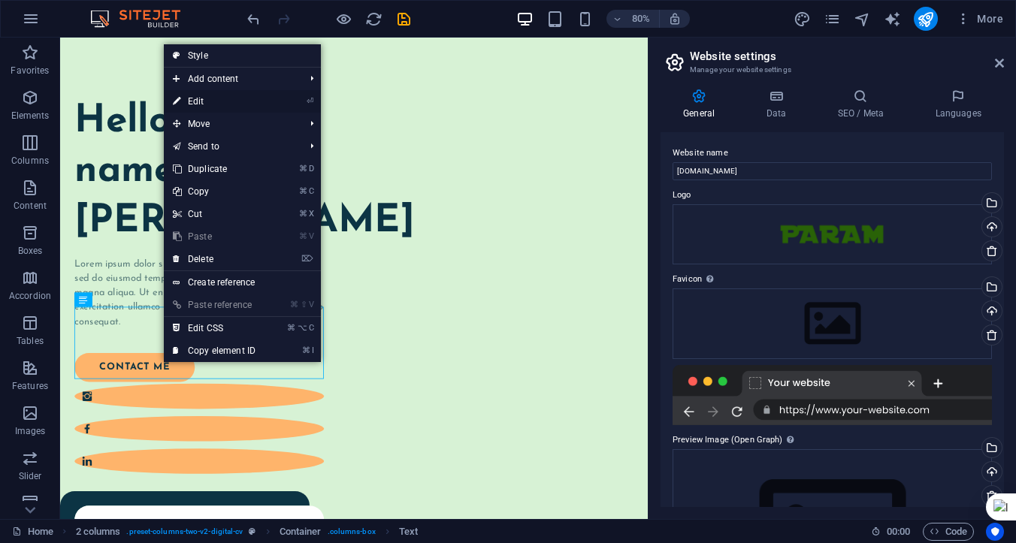
click at [207, 101] on link "⏎ Edit" at bounding box center [214, 101] width 101 height 23
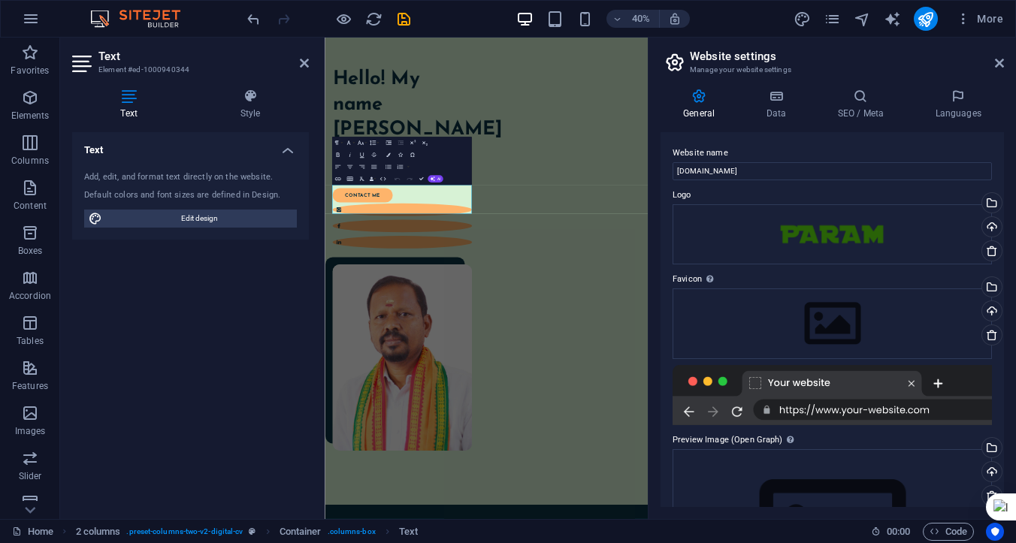
click at [131, 98] on icon at bounding box center [128, 96] width 113 height 15
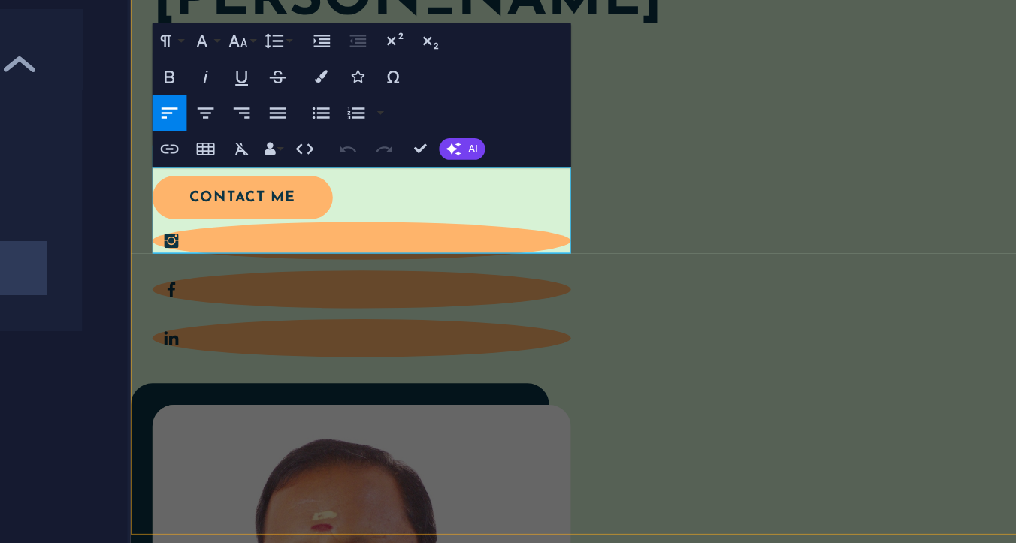
drag, startPoint x: 379, startPoint y: 158, endPoint x: 146, endPoint y: 98, distance: 240.6
click at [146, 98] on div "Hello! My name [PERSON_NAME] Lorem ipsum dolor sit amet, consectetur adipiscing…" at bounding box center [533, 328] width 808 height 1130
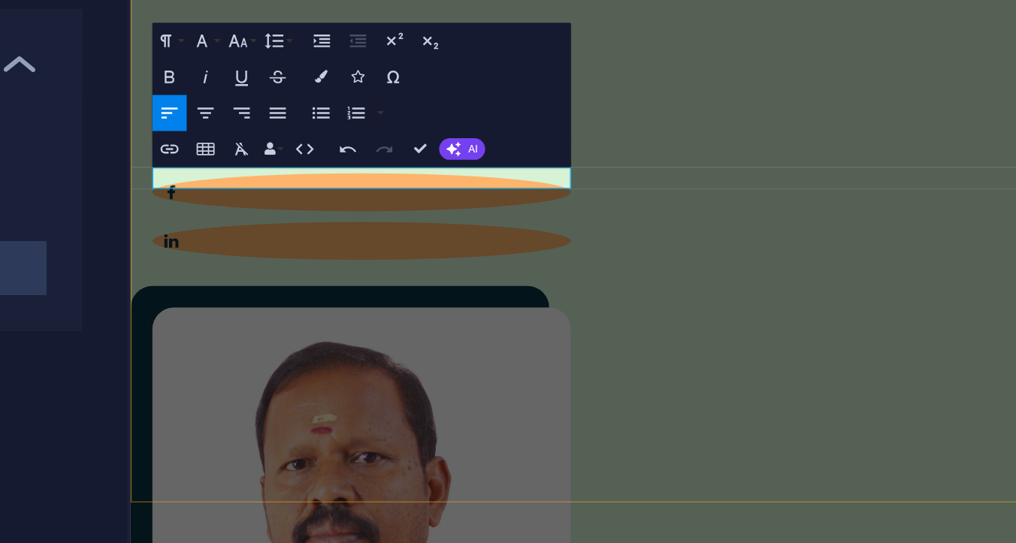
click at [277, 250] on div "Hello! My name [PERSON_NAME] contact me" at bounding box center [533, 274] width 808 height 1076
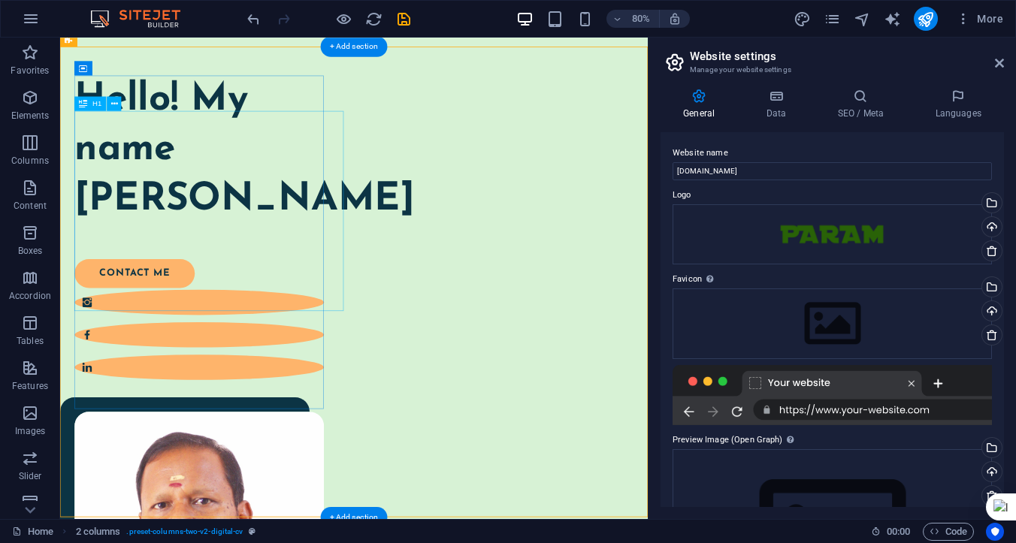
click at [212, 228] on div "Hello! My name [PERSON_NAME]" at bounding box center [234, 179] width 312 height 188
click at [221, 226] on div "Hello! My name [PERSON_NAME]" at bounding box center [234, 179] width 312 height 188
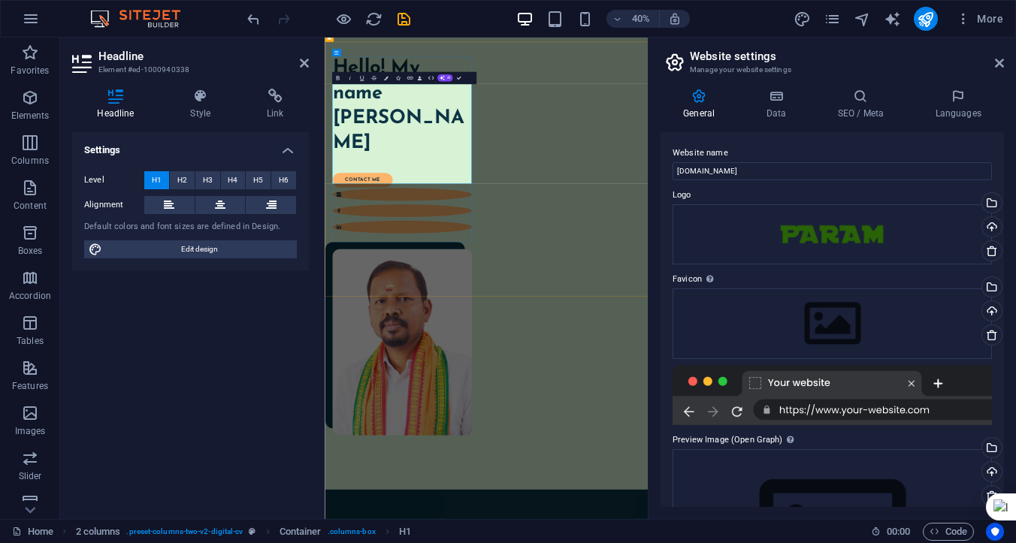
click at [486, 256] on h1 "Hello! My name [PERSON_NAME]" at bounding box center [517, 210] width 349 height 250
click at [305, 65] on icon at bounding box center [304, 63] width 9 height 12
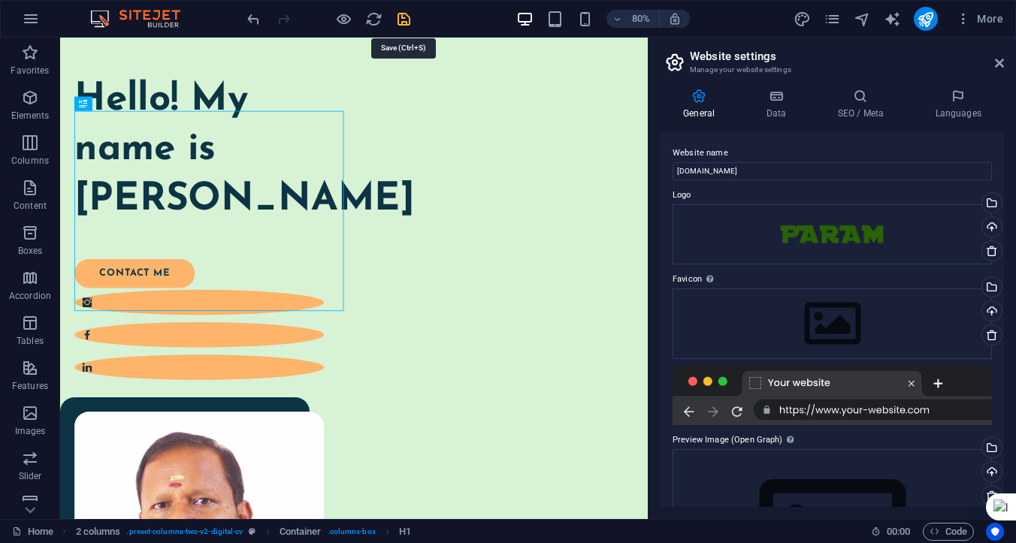
click at [402, 16] on icon "save" at bounding box center [403, 19] width 17 height 17
checkbox input "false"
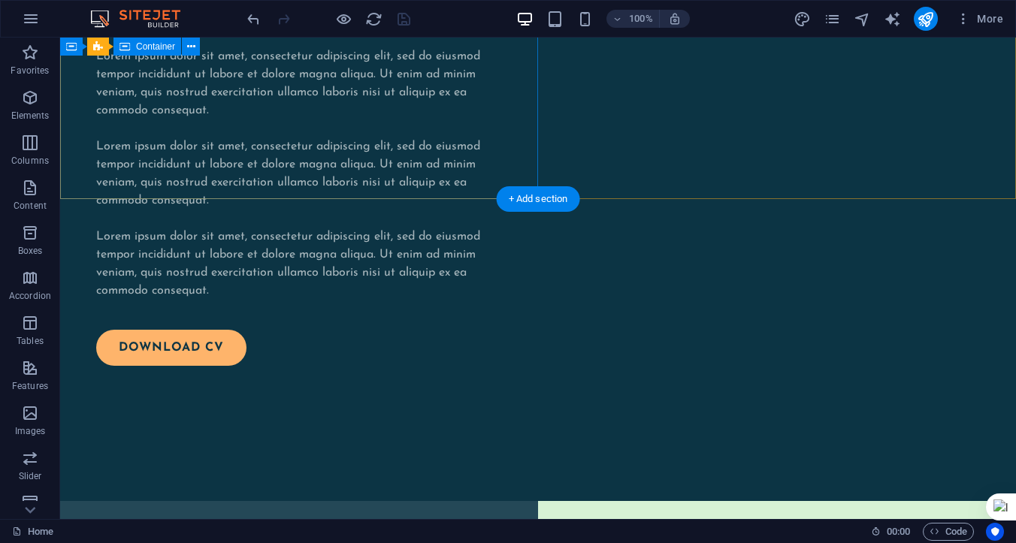
scroll to position [1857, 0]
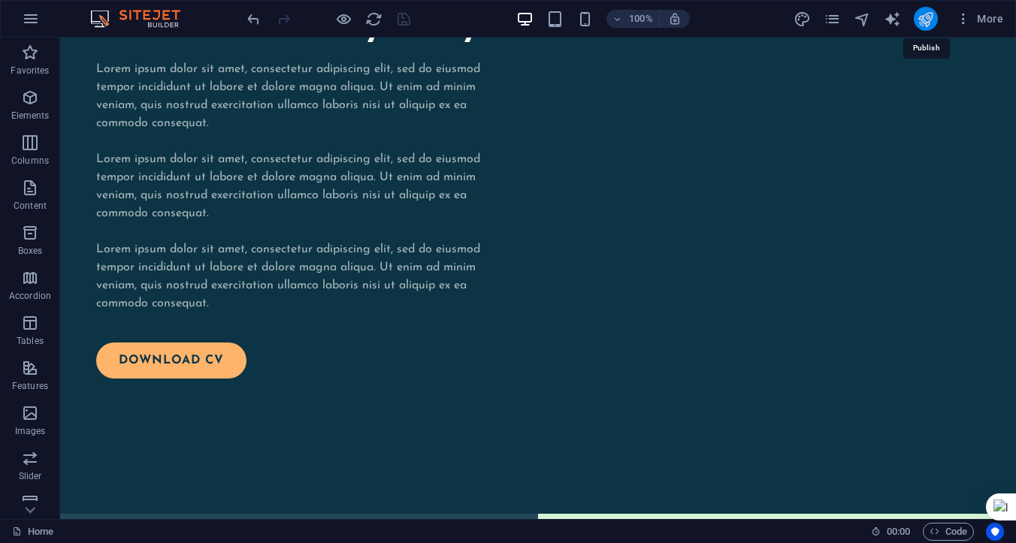
click at [921, 20] on icon "publish" at bounding box center [925, 19] width 17 height 17
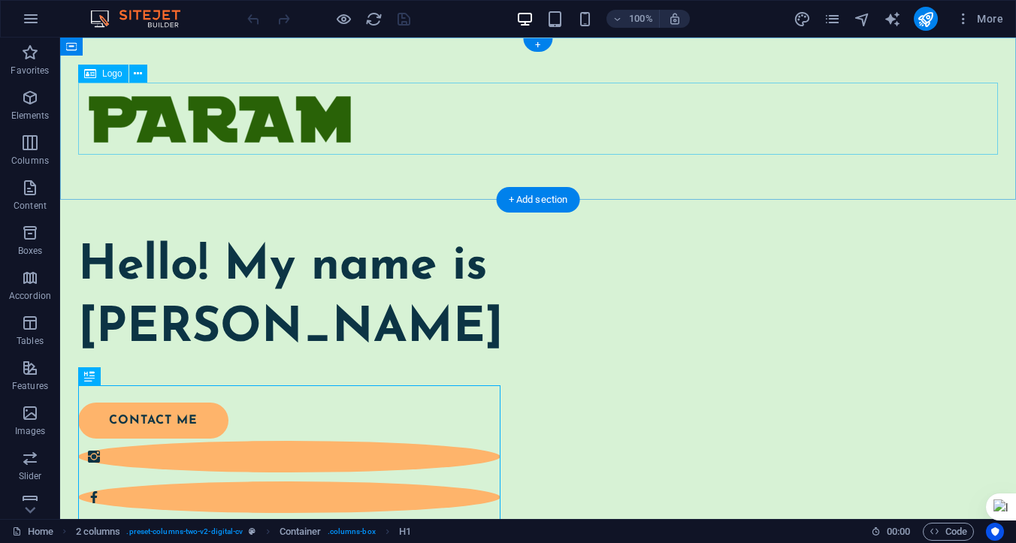
click at [285, 123] on div at bounding box center [538, 119] width 920 height 72
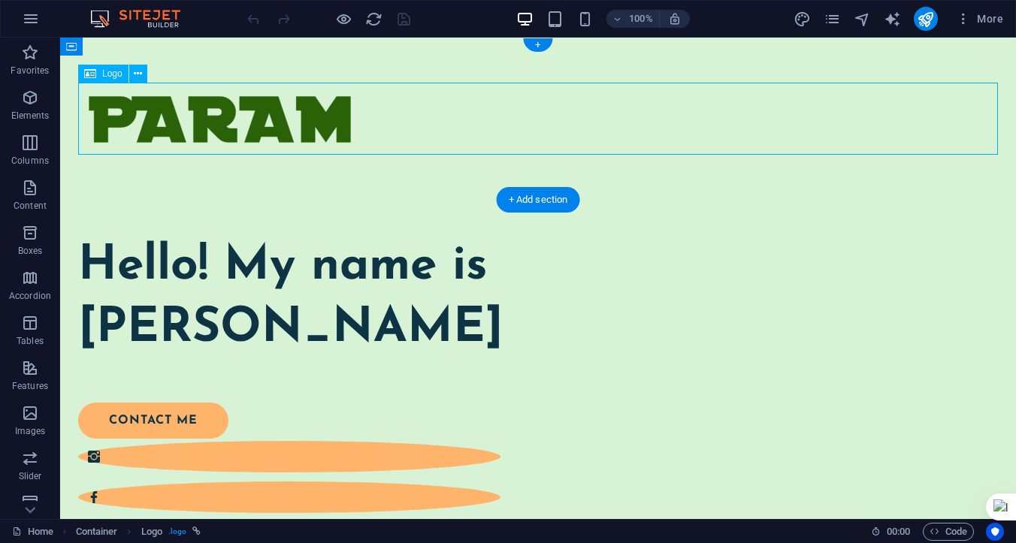
click at [273, 129] on div at bounding box center [538, 119] width 920 height 72
select select "px"
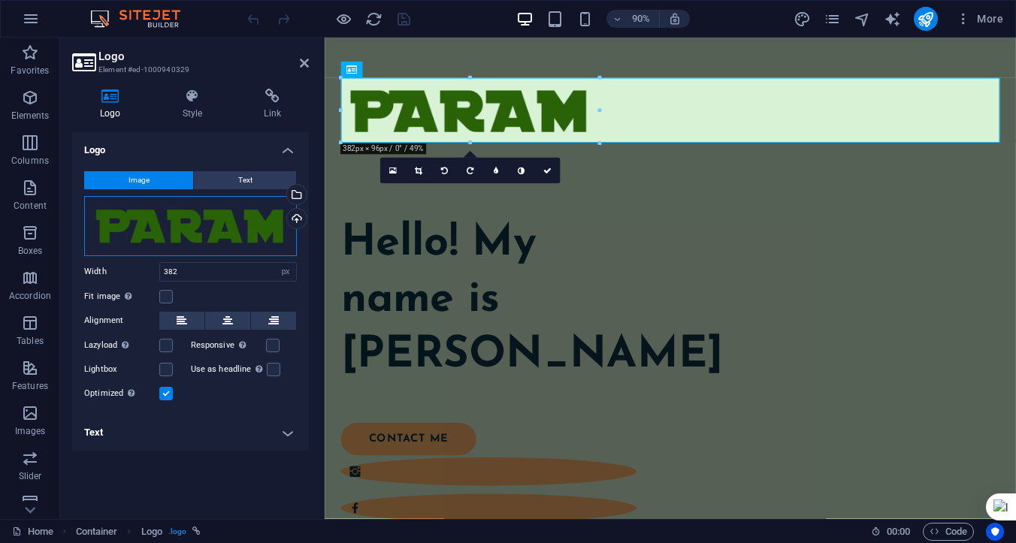
click at [269, 224] on div "Drag files here, click to choose files or select files from Files or our free s…" at bounding box center [190, 226] width 213 height 60
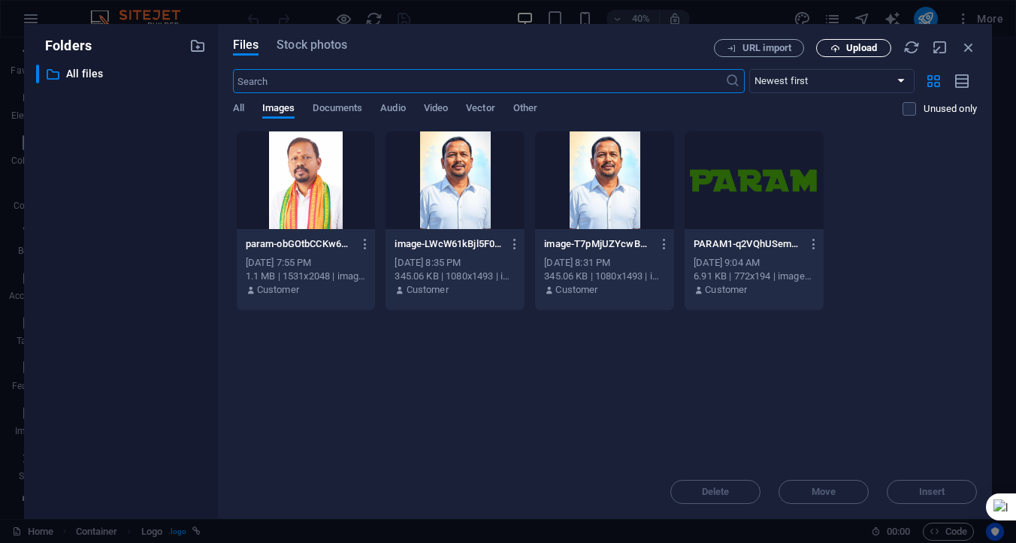
click at [847, 48] on span "Upload" at bounding box center [861, 48] width 31 height 9
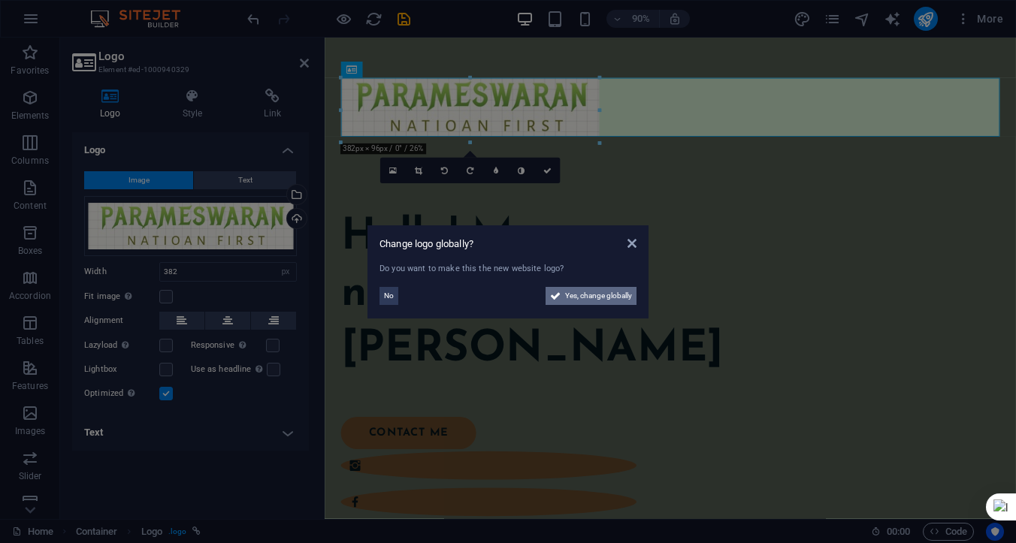
click at [571, 295] on span "Yes, change globally" at bounding box center [598, 296] width 67 height 18
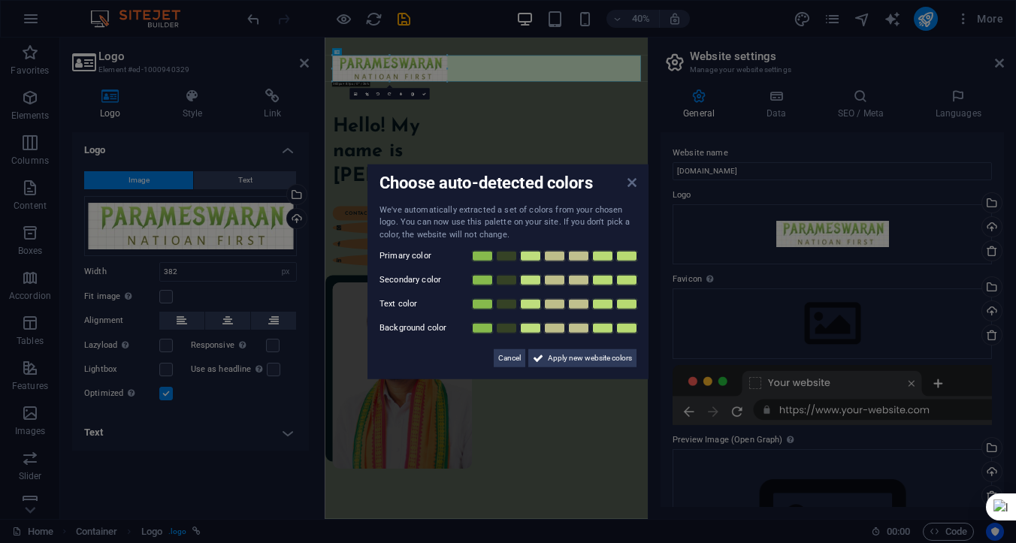
click at [628, 182] on icon at bounding box center [631, 182] width 9 height 12
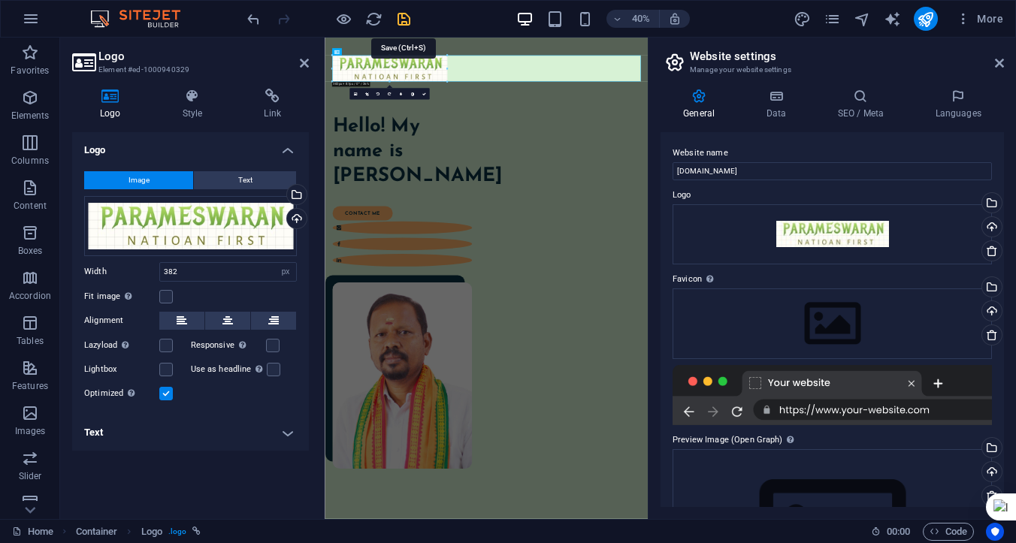
click at [403, 23] on icon "save" at bounding box center [403, 19] width 17 height 17
checkbox input "false"
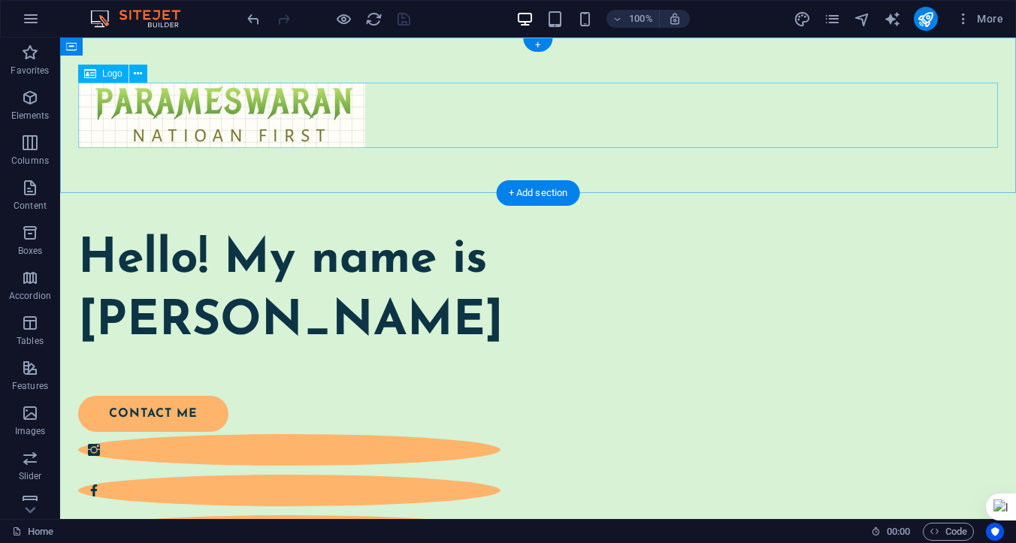
click at [283, 118] on div at bounding box center [538, 115] width 920 height 65
select select "px"
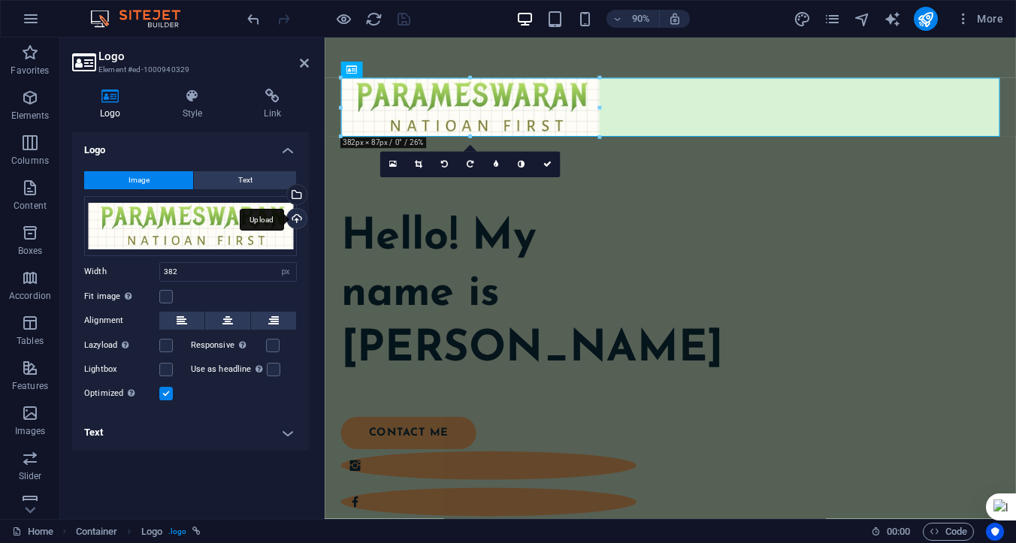
click at [295, 218] on div "Upload" at bounding box center [295, 220] width 23 height 23
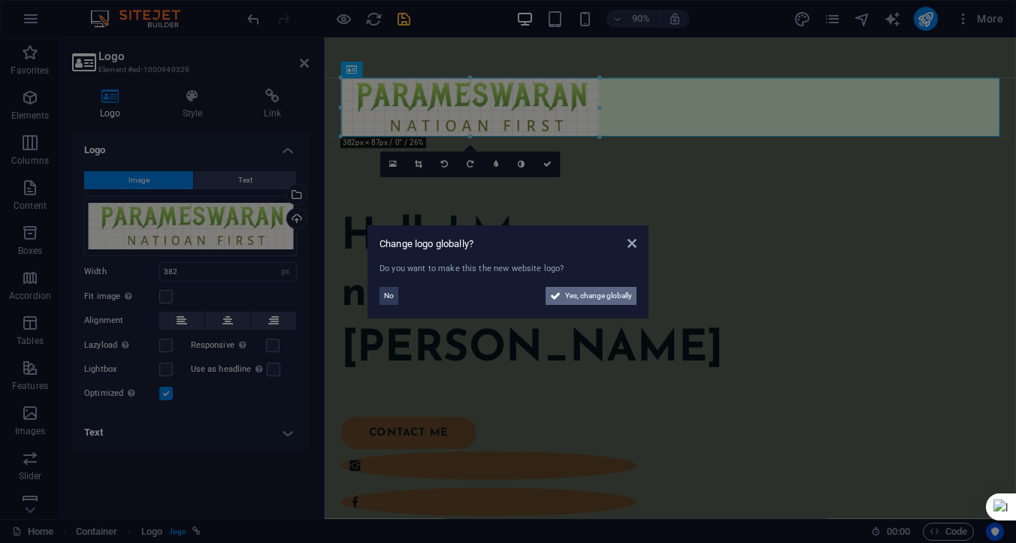
click at [574, 295] on span "Yes, change globally" at bounding box center [598, 296] width 67 height 18
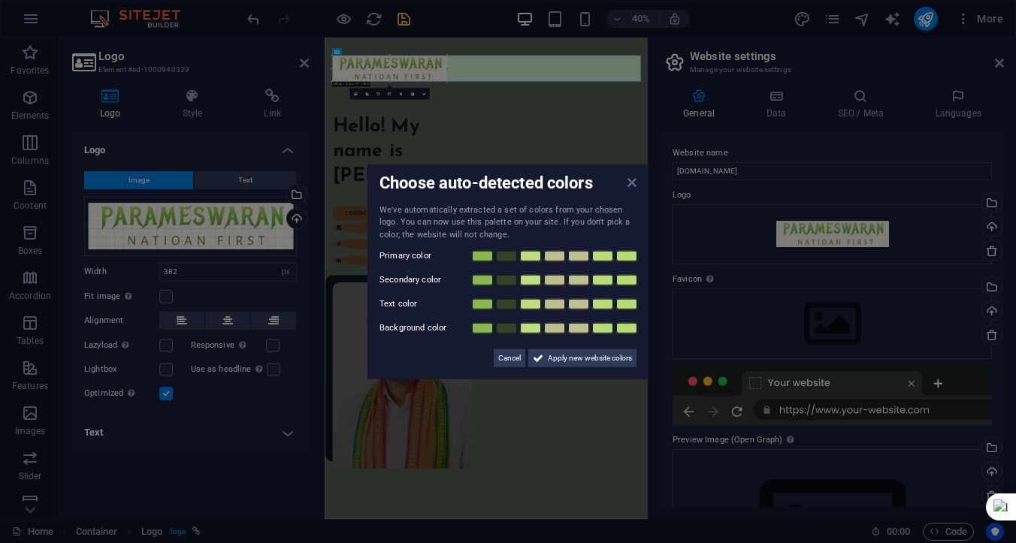
click at [633, 183] on icon at bounding box center [631, 182] width 9 height 12
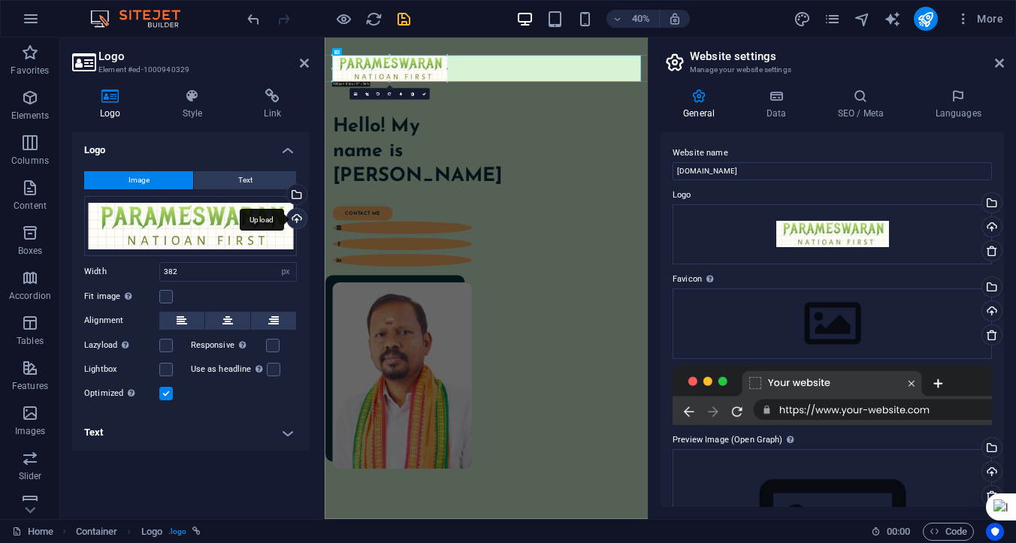
click at [297, 219] on div "Upload" at bounding box center [295, 220] width 23 height 23
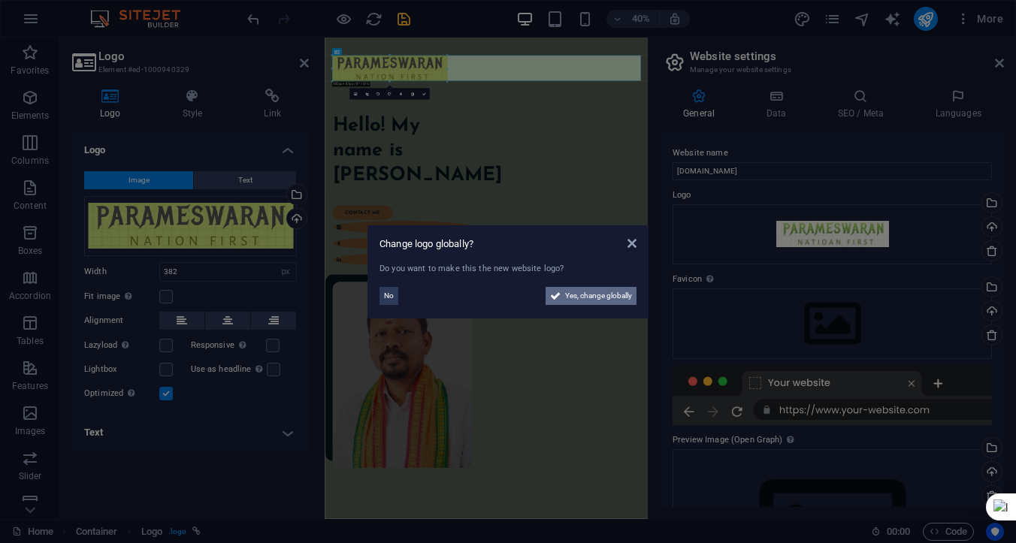
click at [573, 294] on span "Yes, change globally" at bounding box center [598, 296] width 67 height 18
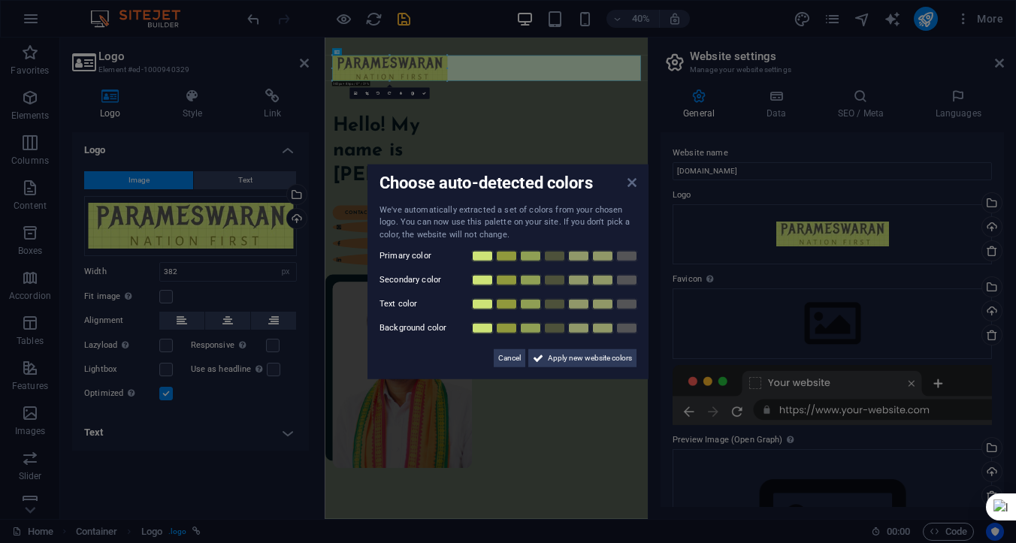
click at [630, 183] on icon at bounding box center [631, 182] width 9 height 12
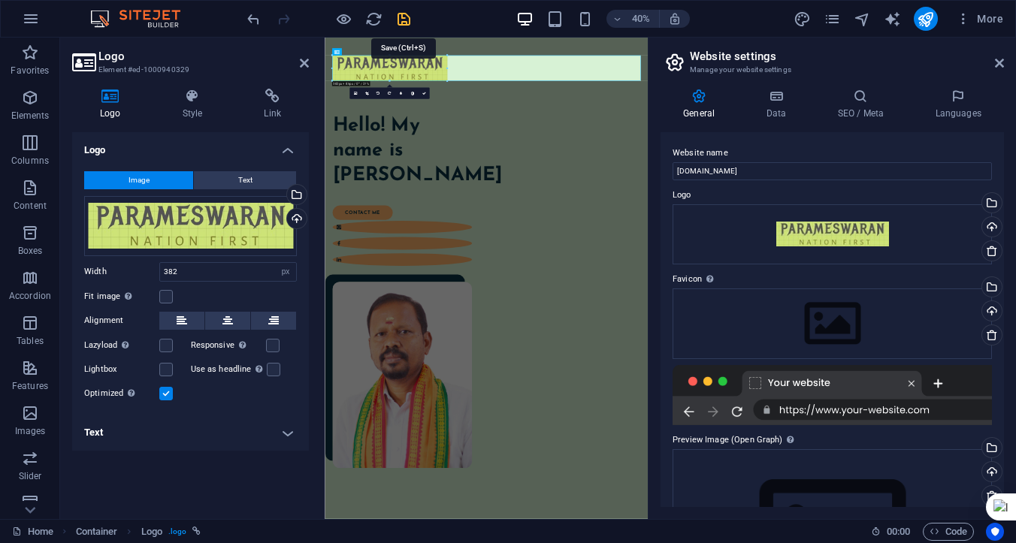
click at [403, 20] on icon "save" at bounding box center [403, 19] width 17 height 17
checkbox input "false"
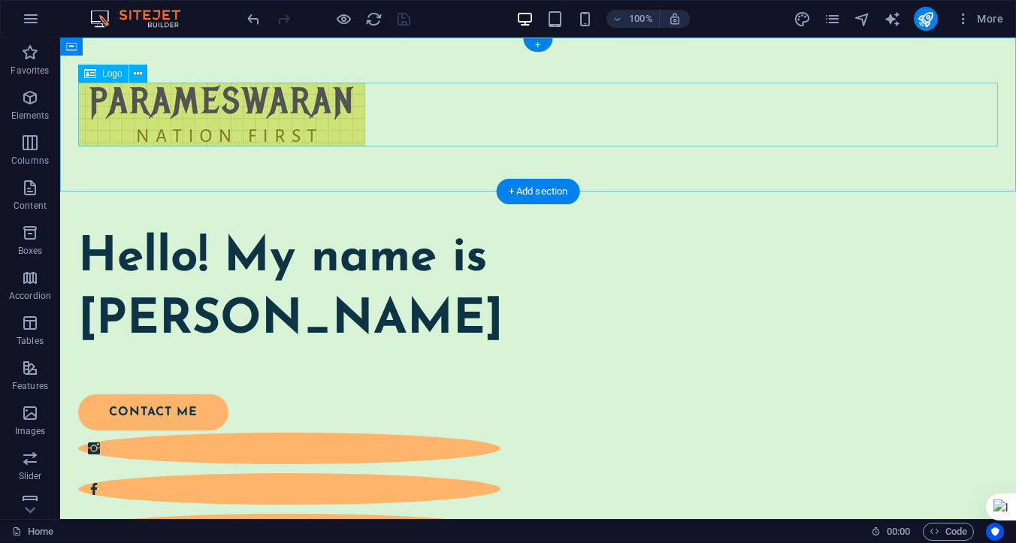
click at [345, 127] on div at bounding box center [538, 115] width 920 height 64
select select "px"
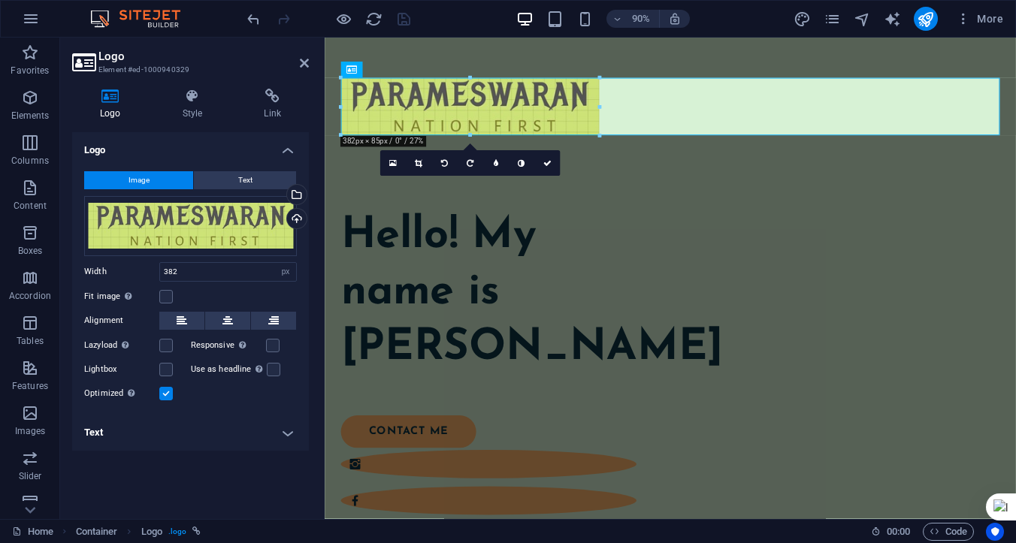
click at [166, 400] on div "Optimized Images are compressed to improve page speed." at bounding box center [190, 394] width 213 height 18
click at [164, 394] on label at bounding box center [166, 394] width 14 height 14
click at [0, 0] on input "Optimized Images are compressed to improve page speed." at bounding box center [0, 0] width 0 height 0
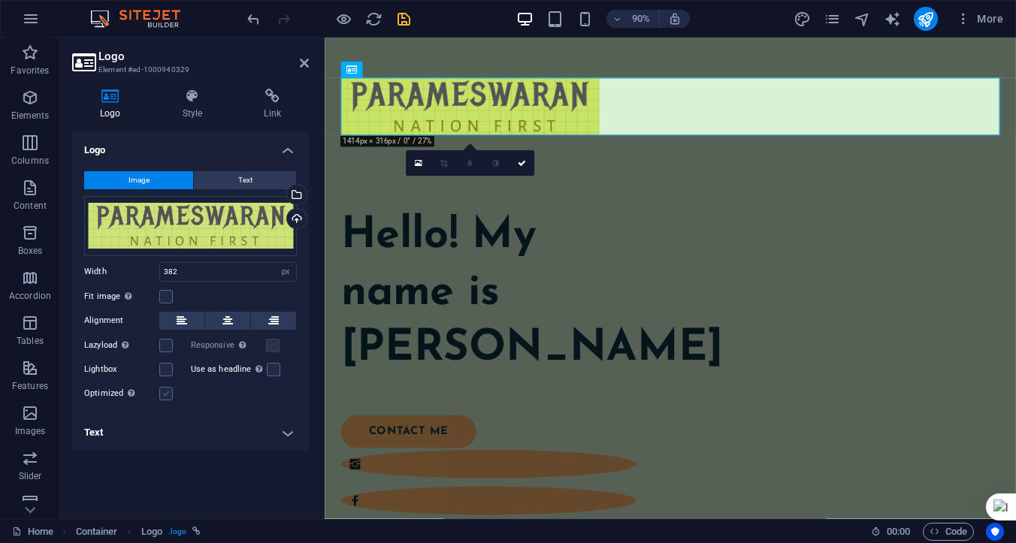
click at [164, 394] on label at bounding box center [166, 394] width 14 height 14
click at [0, 0] on input "Optimized Images are compressed to improve page speed." at bounding box center [0, 0] width 0 height 0
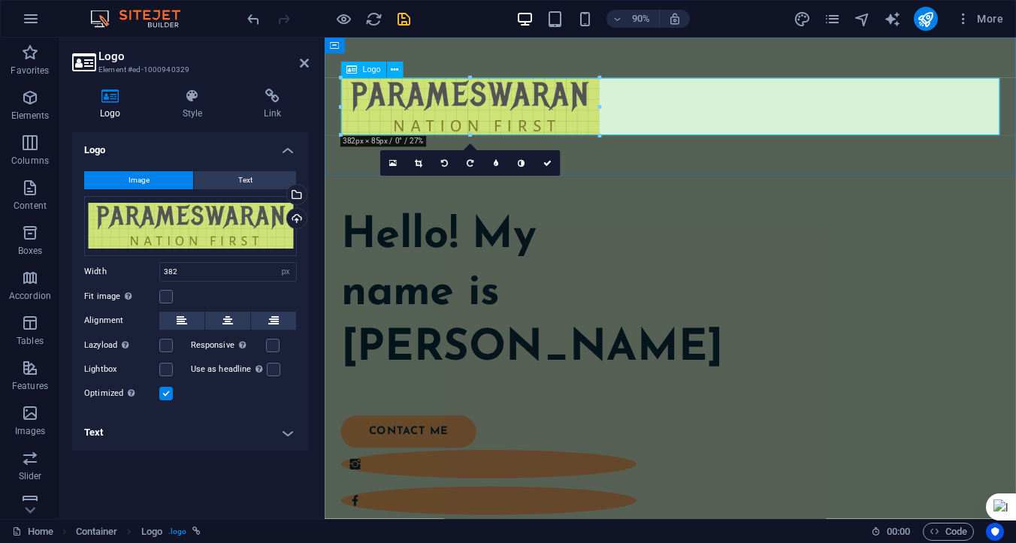
click at [612, 128] on div at bounding box center [709, 115] width 732 height 64
click at [718, 101] on div at bounding box center [709, 115] width 732 height 64
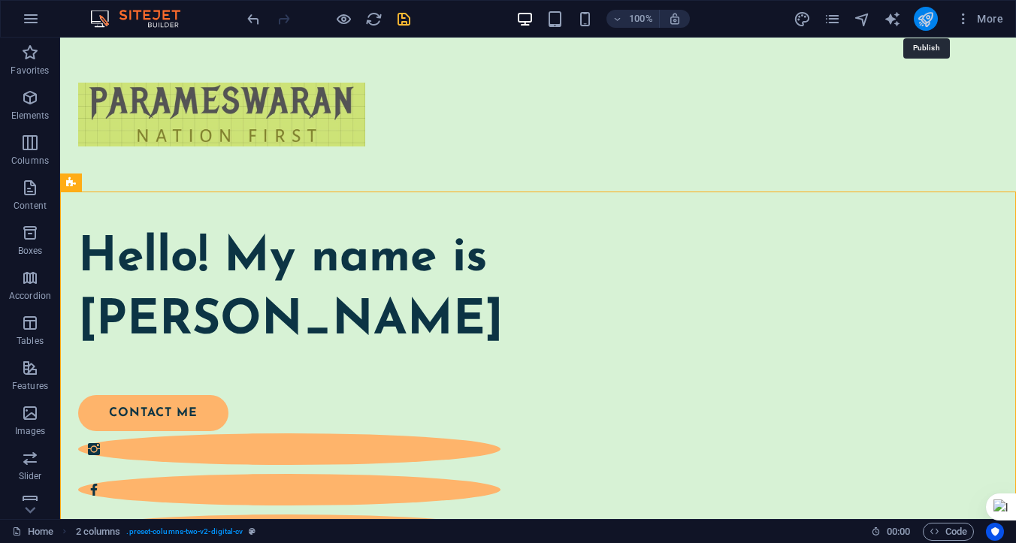
click at [926, 17] on icon "publish" at bounding box center [925, 19] width 17 height 17
checkbox input "false"
